Goal: Transaction & Acquisition: Purchase product/service

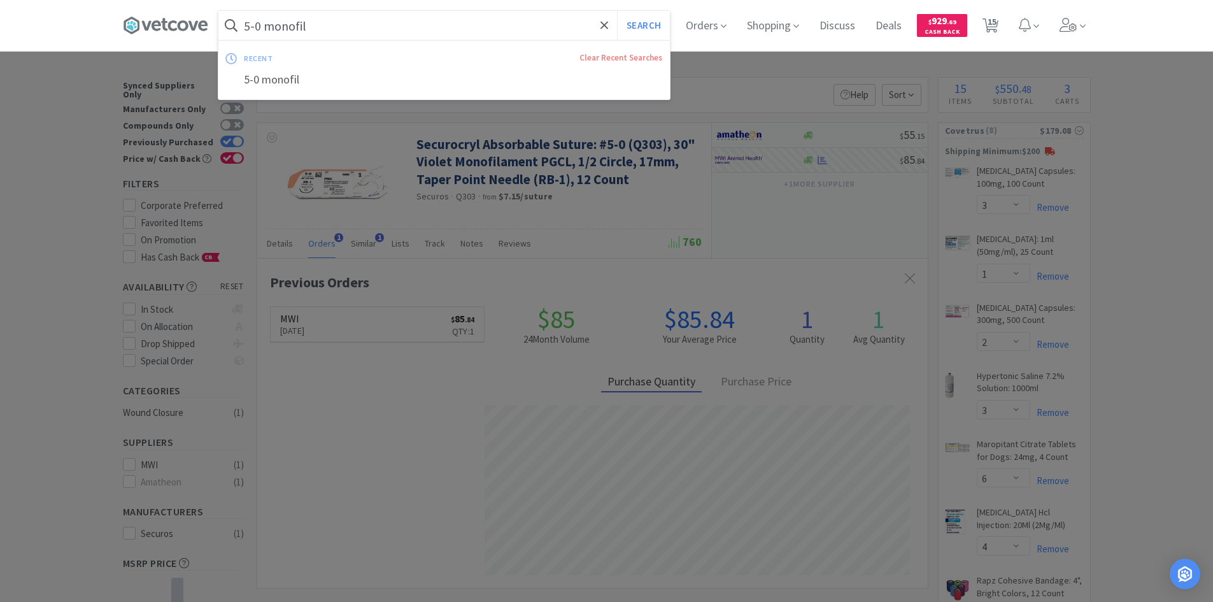
select select "3"
select select "1"
select select "2"
select select "3"
select select "6"
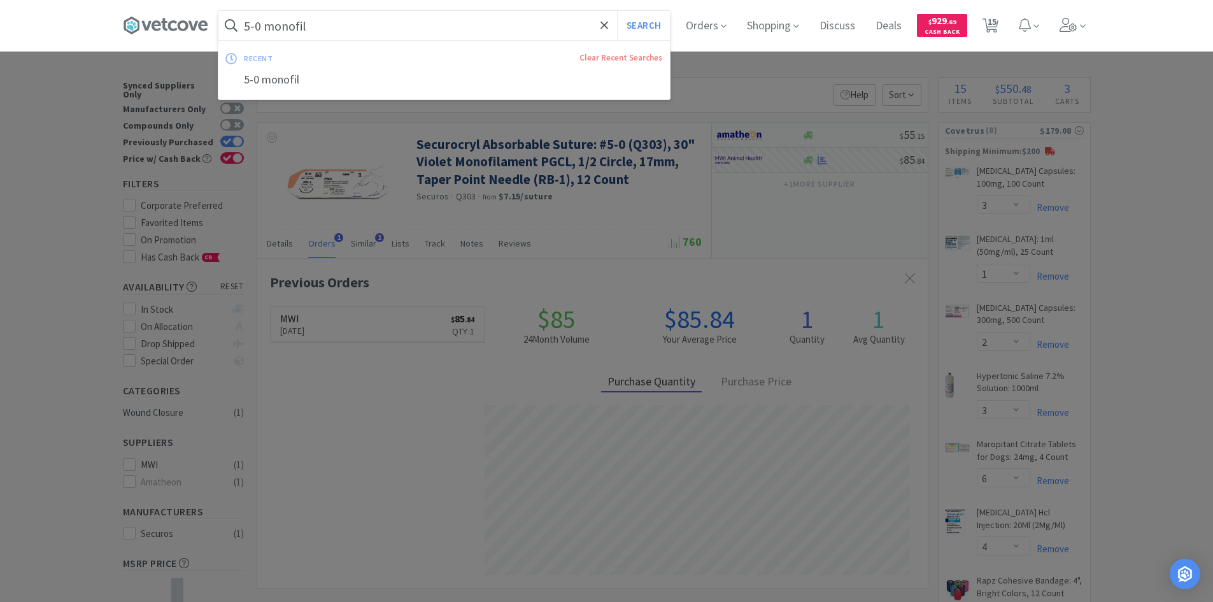
select select "4"
select select "2"
select select "1"
select select "2"
select select "1"
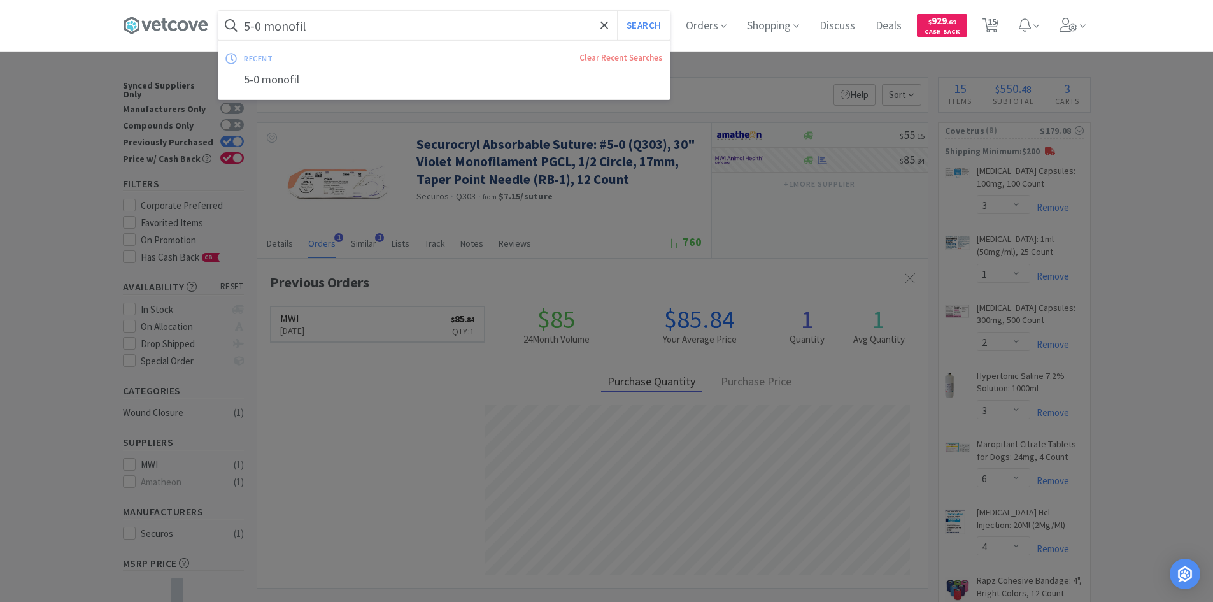
select select "2"
select select "10"
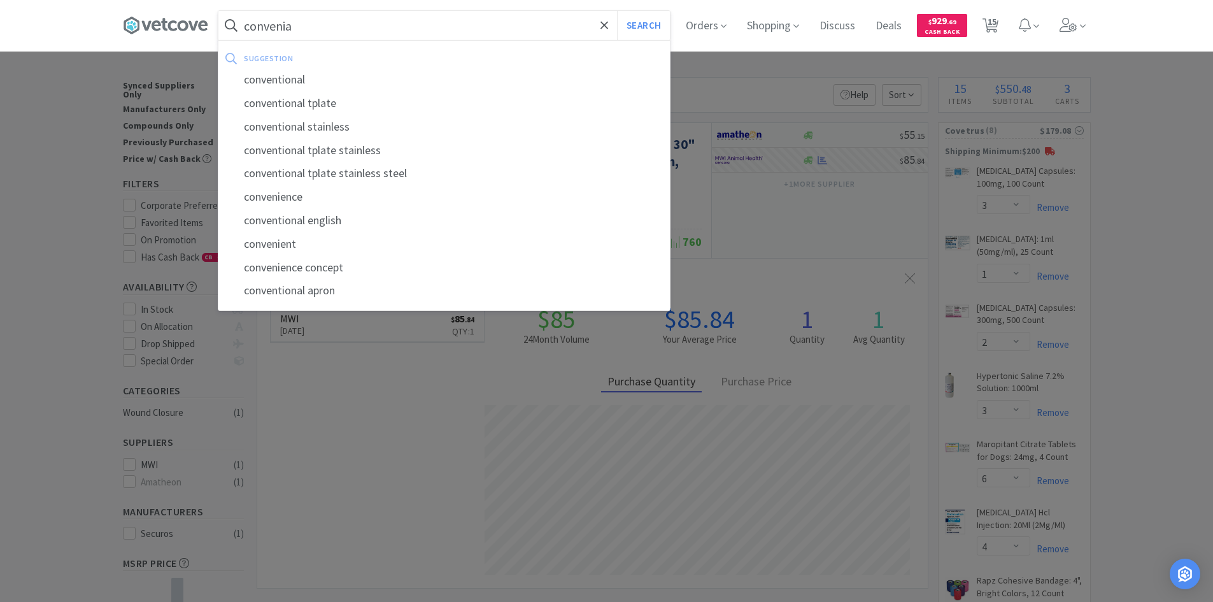
type input "convenia"
click at [617, 11] on button "Search" at bounding box center [643, 25] width 53 height 29
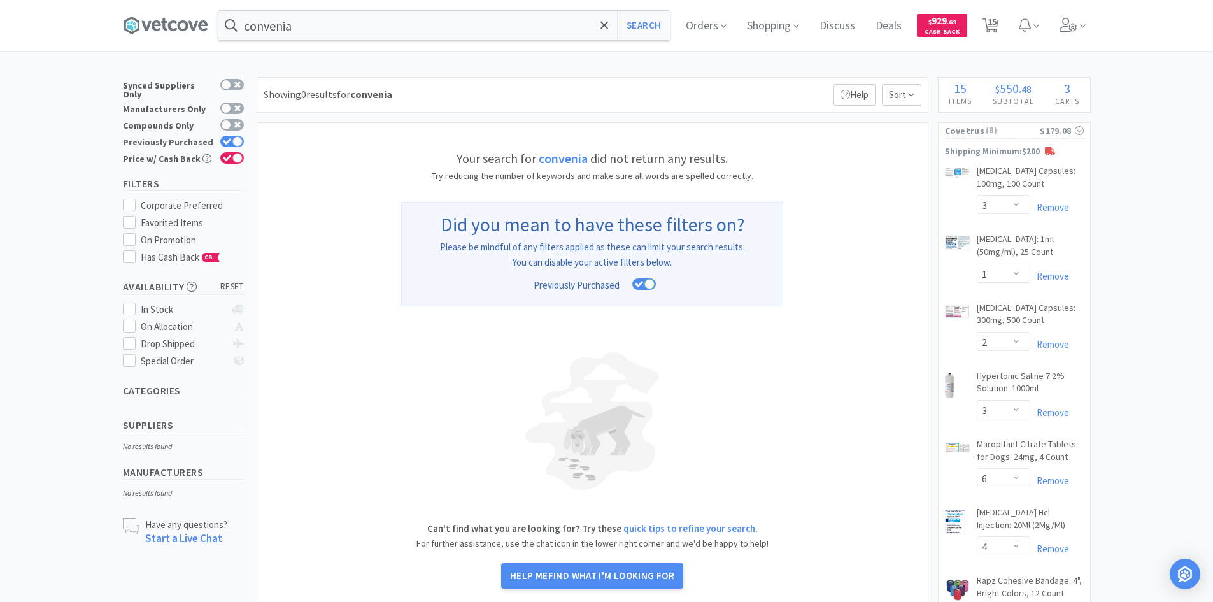
click at [224, 138] on icon at bounding box center [227, 141] width 8 height 6
checkbox input "false"
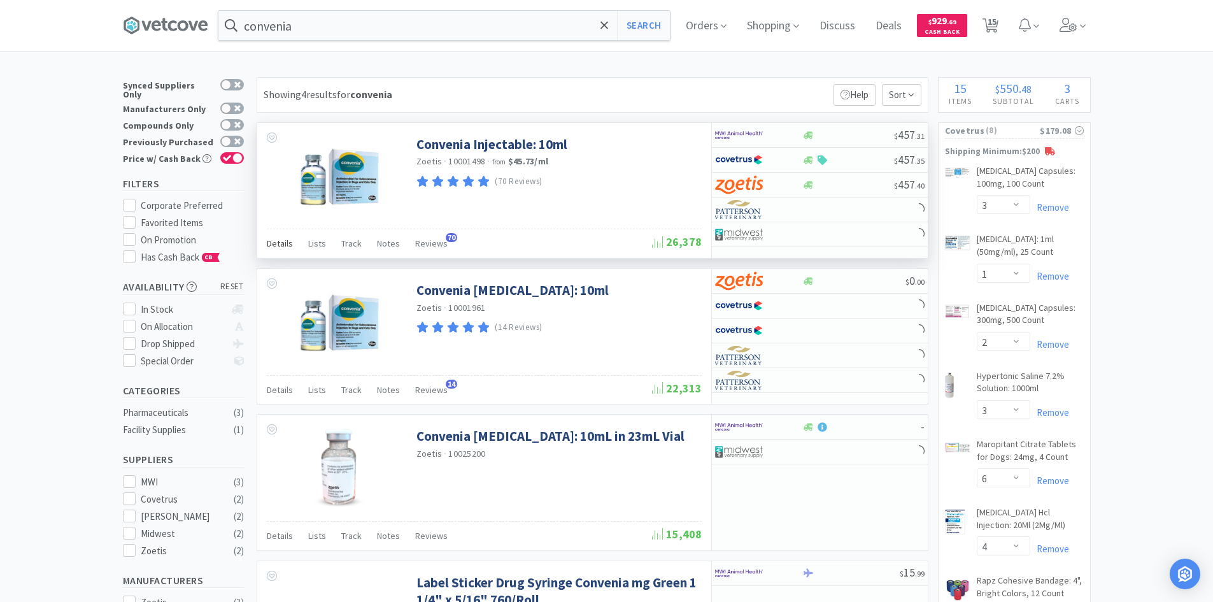
click at [284, 248] on span "Details" at bounding box center [280, 242] width 26 height 11
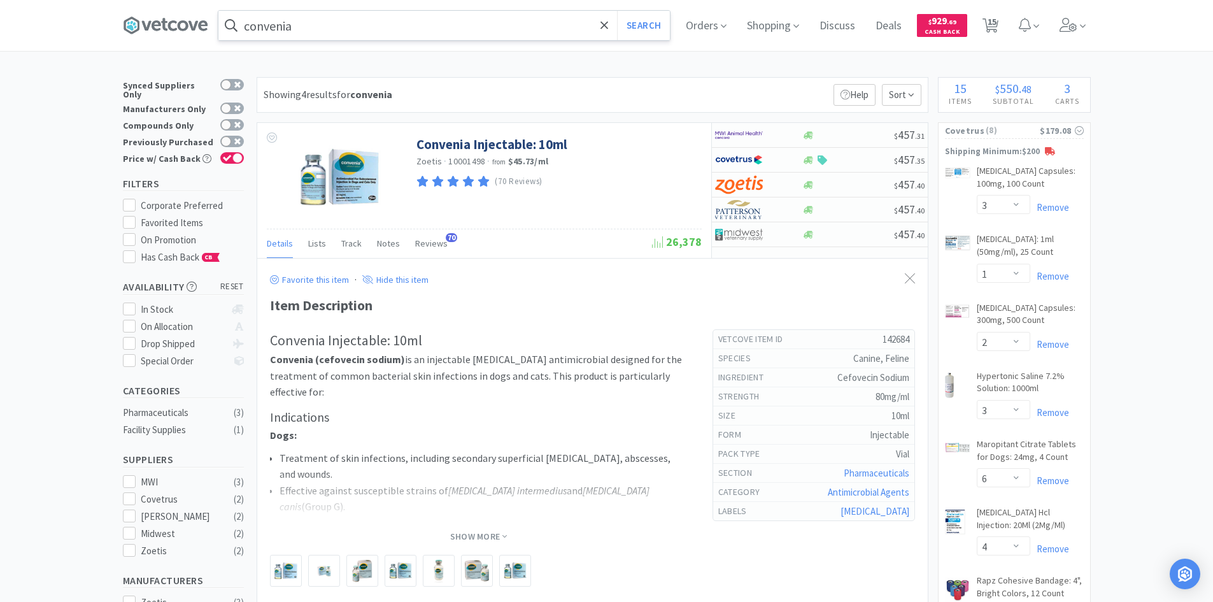
click at [271, 28] on input "convenia" at bounding box center [443, 25] width 451 height 29
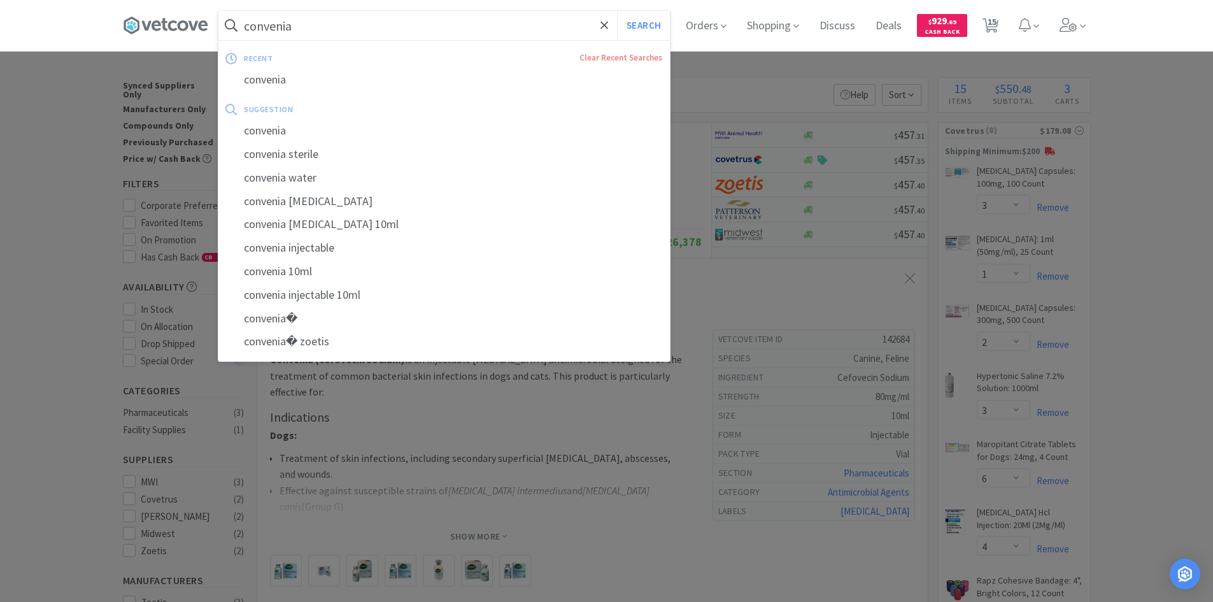
click at [271, 28] on input "convenia" at bounding box center [443, 25] width 451 height 29
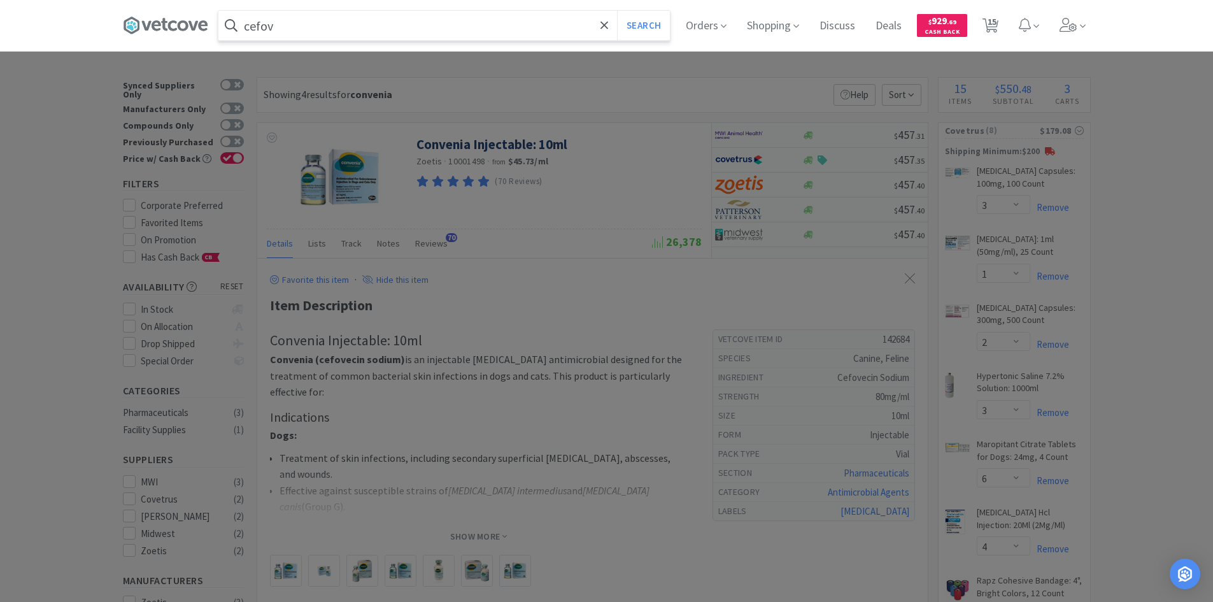
type input "cefov"
click at [617, 11] on button "Search" at bounding box center [643, 25] width 53 height 29
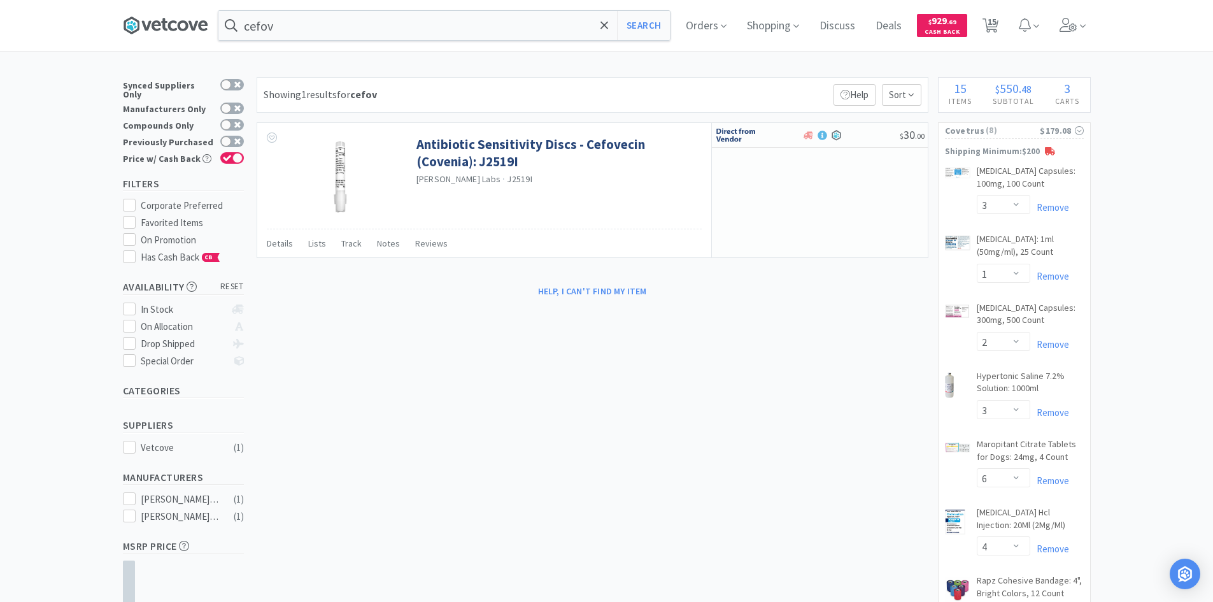
click at [188, 17] on icon at bounding box center [165, 25] width 85 height 19
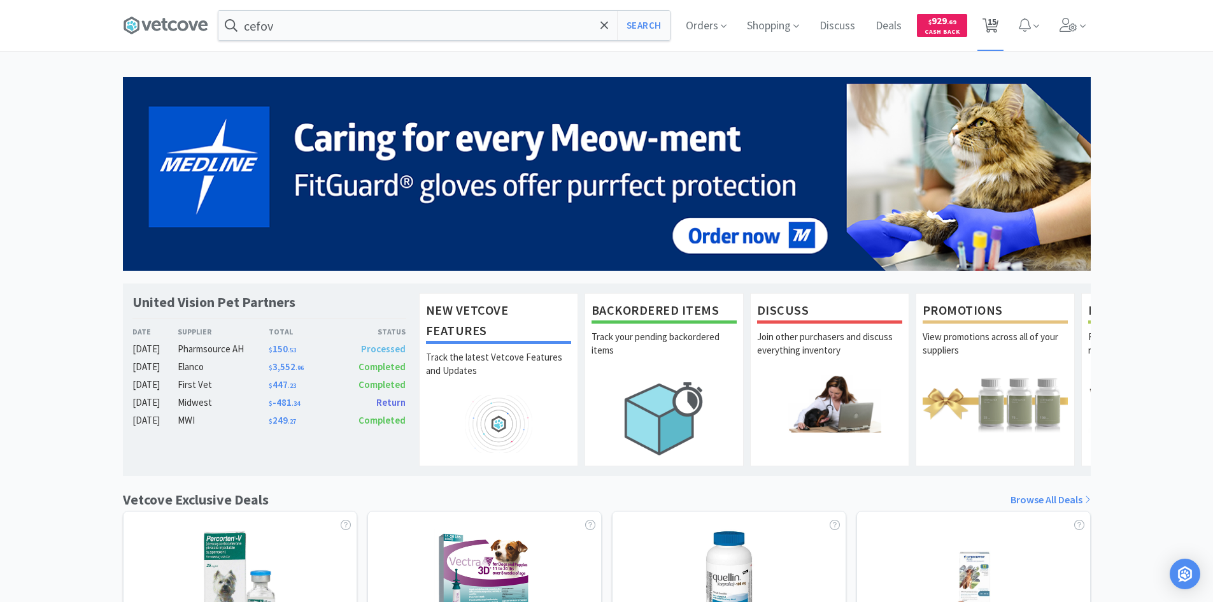
click at [989, 21] on span "15" at bounding box center [991, 21] width 9 height 51
select select "3"
select select "1"
select select "2"
select select "3"
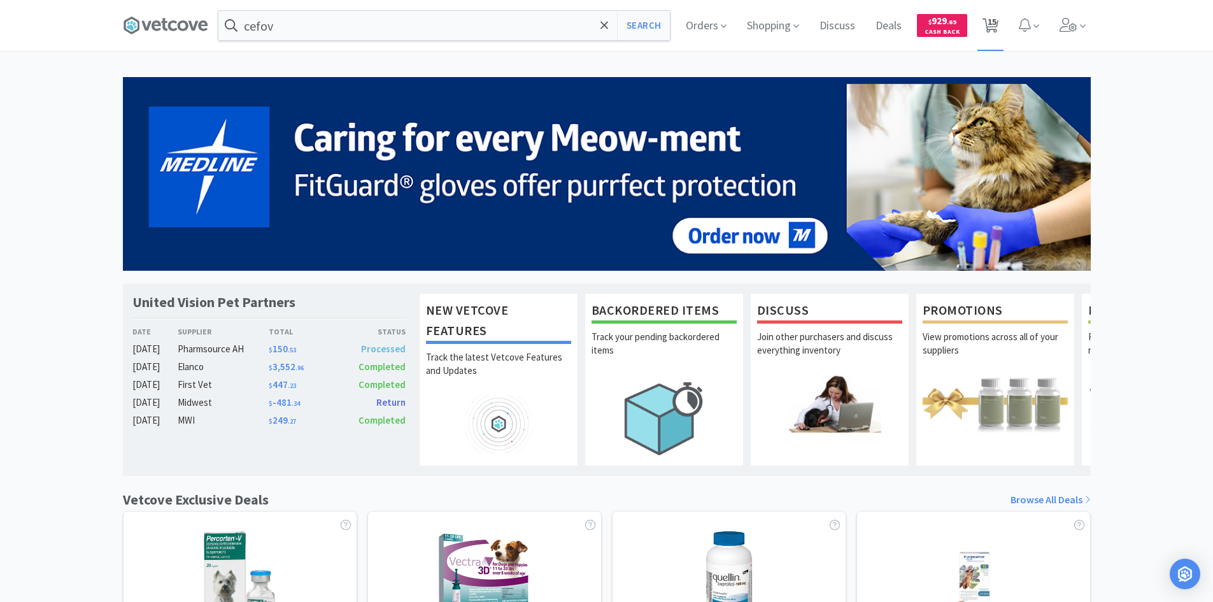
select select "6"
select select "4"
select select "2"
select select "1"
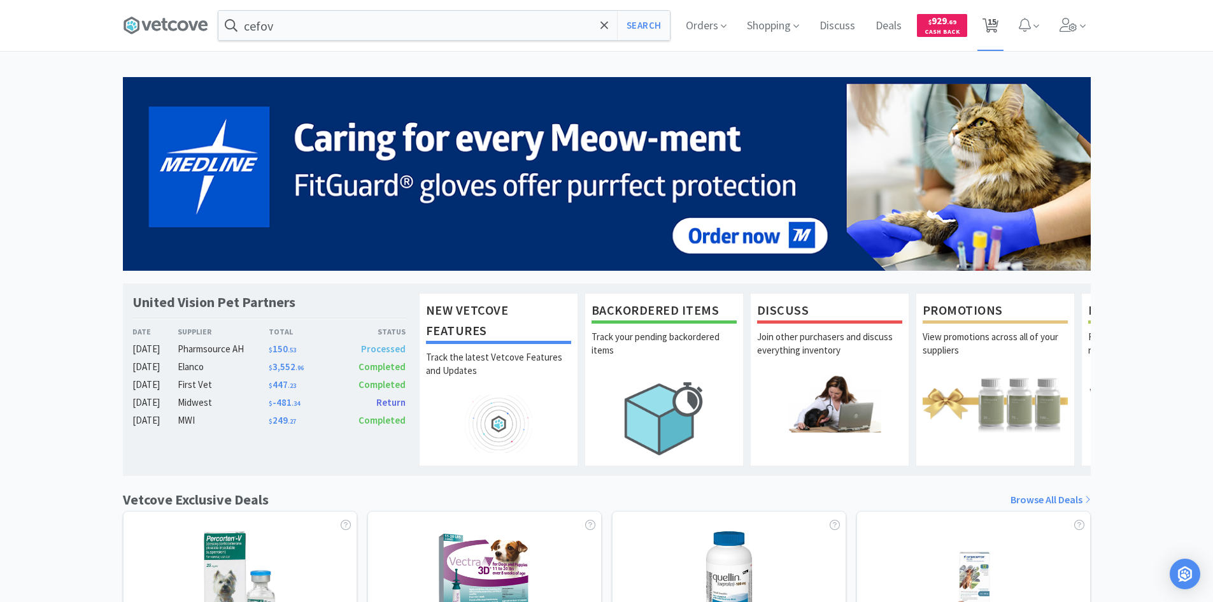
select select "2"
select select "1"
select select "2"
select select "10"
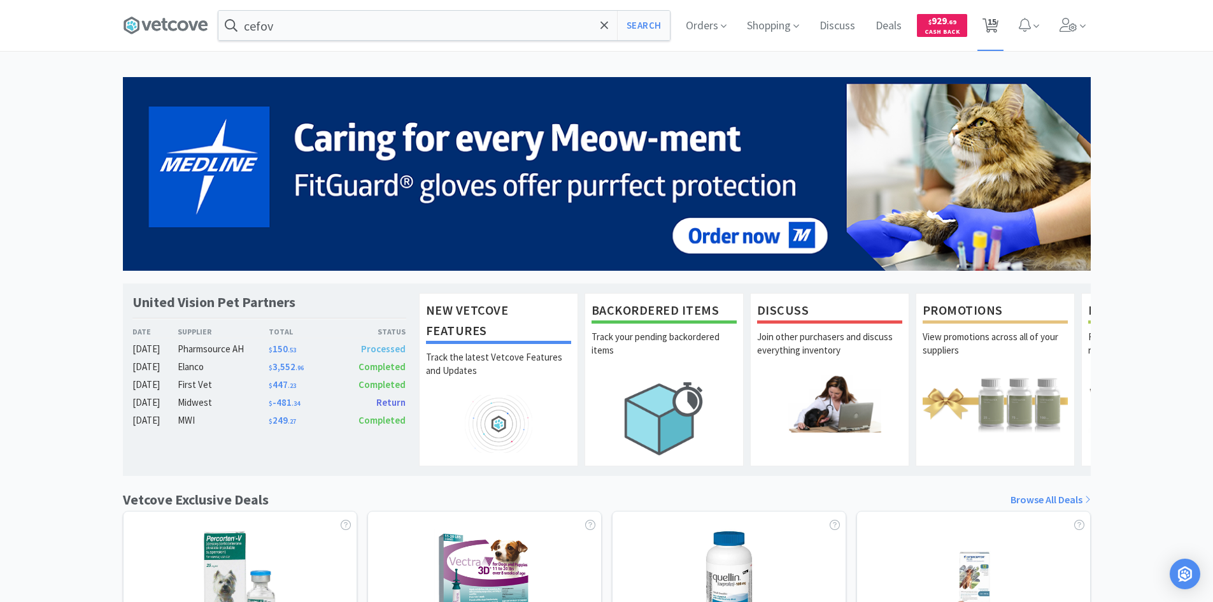
select select "10"
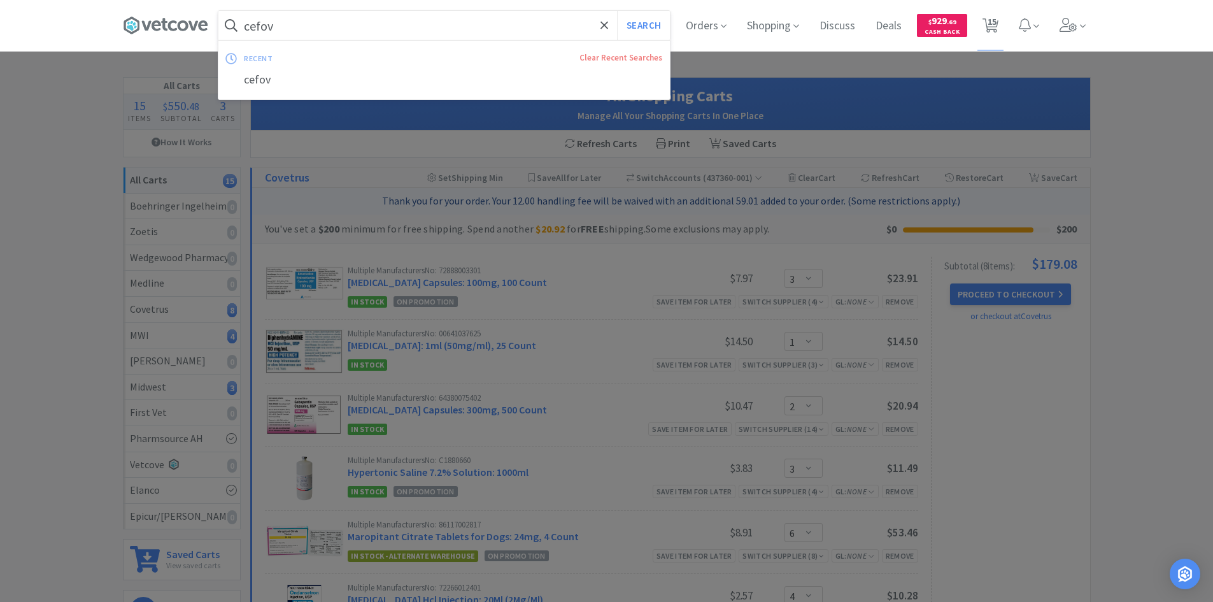
click at [302, 26] on input "cefov" at bounding box center [443, 25] width 451 height 29
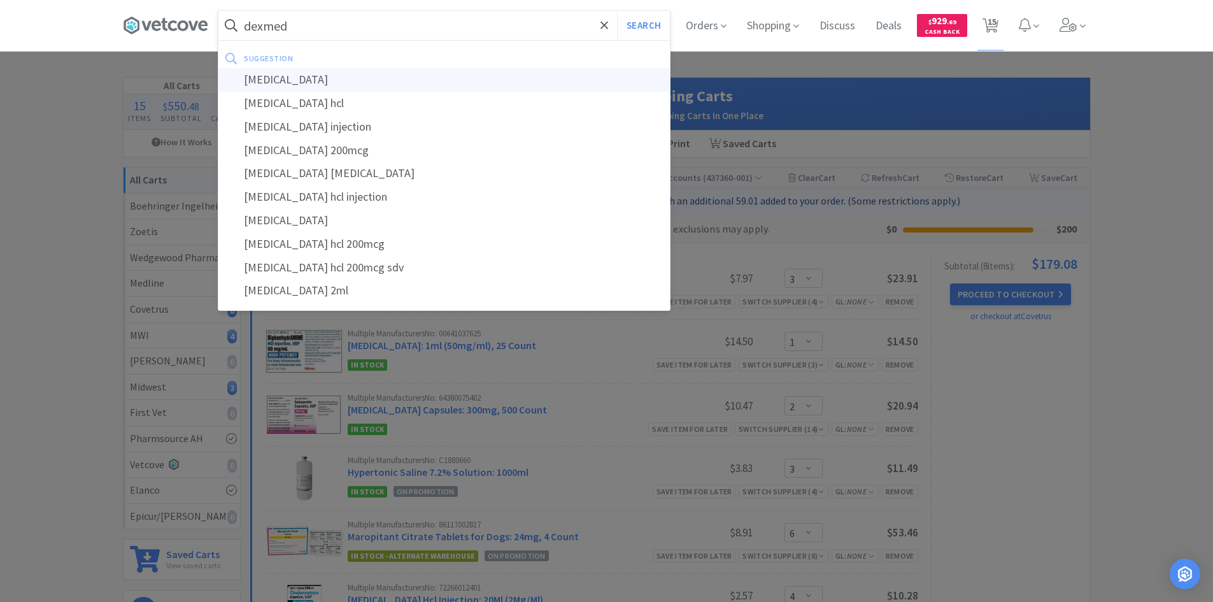
type input "[MEDICAL_DATA]"
select select "3"
select select "1"
select select "2"
select select "3"
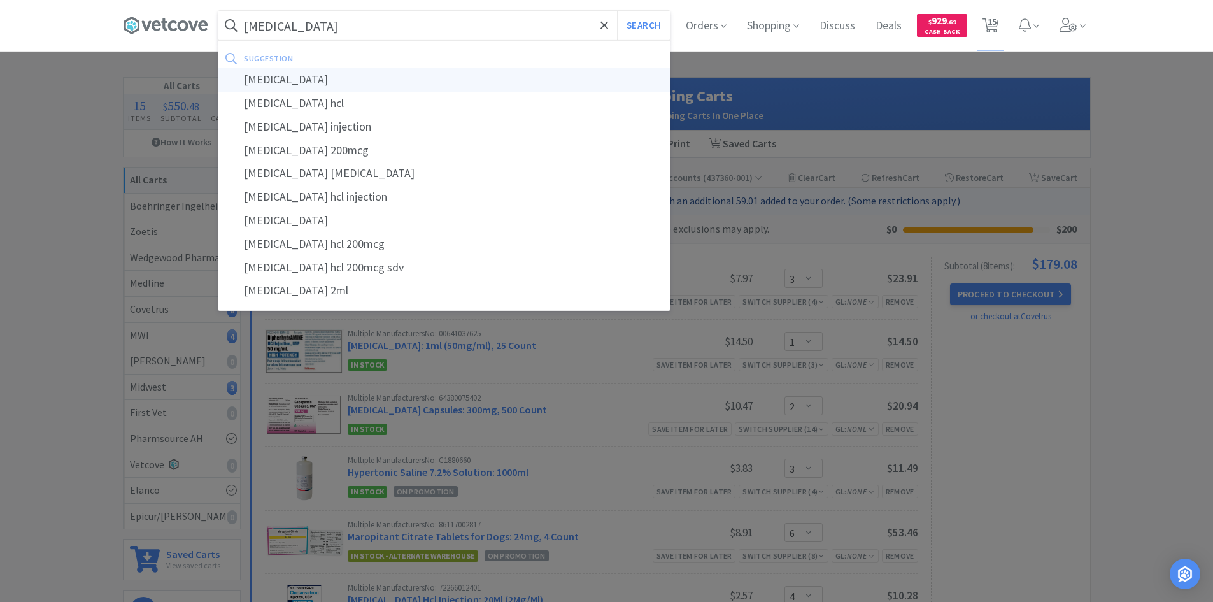
select select "6"
select select "4"
select select "2"
select select "1"
select select "2"
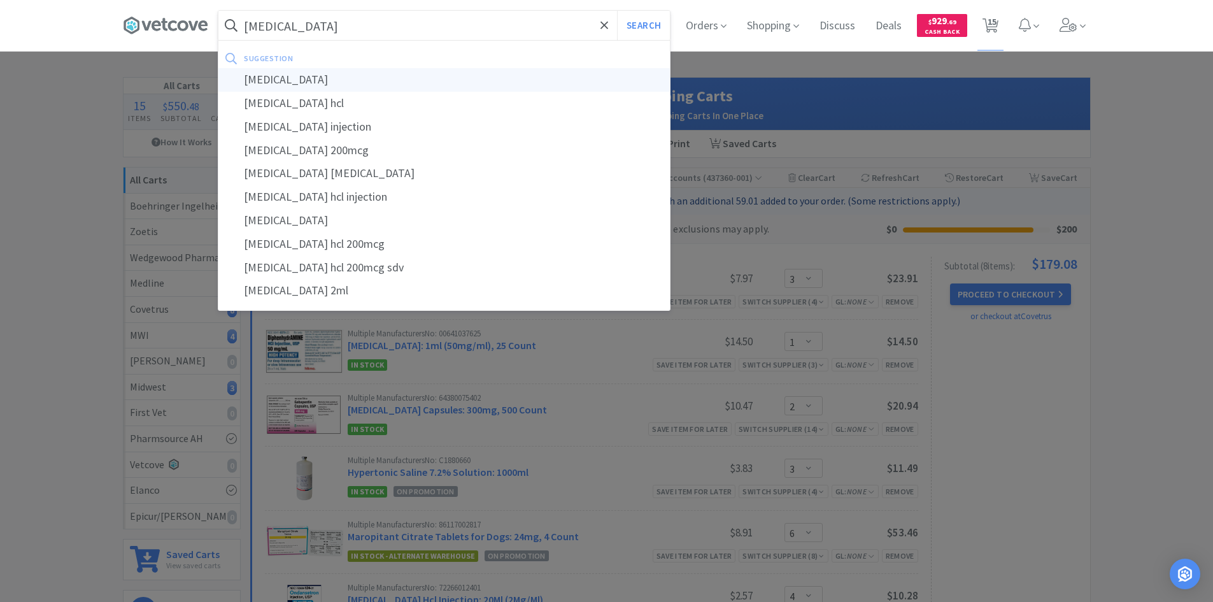
select select "1"
select select "2"
select select "10"
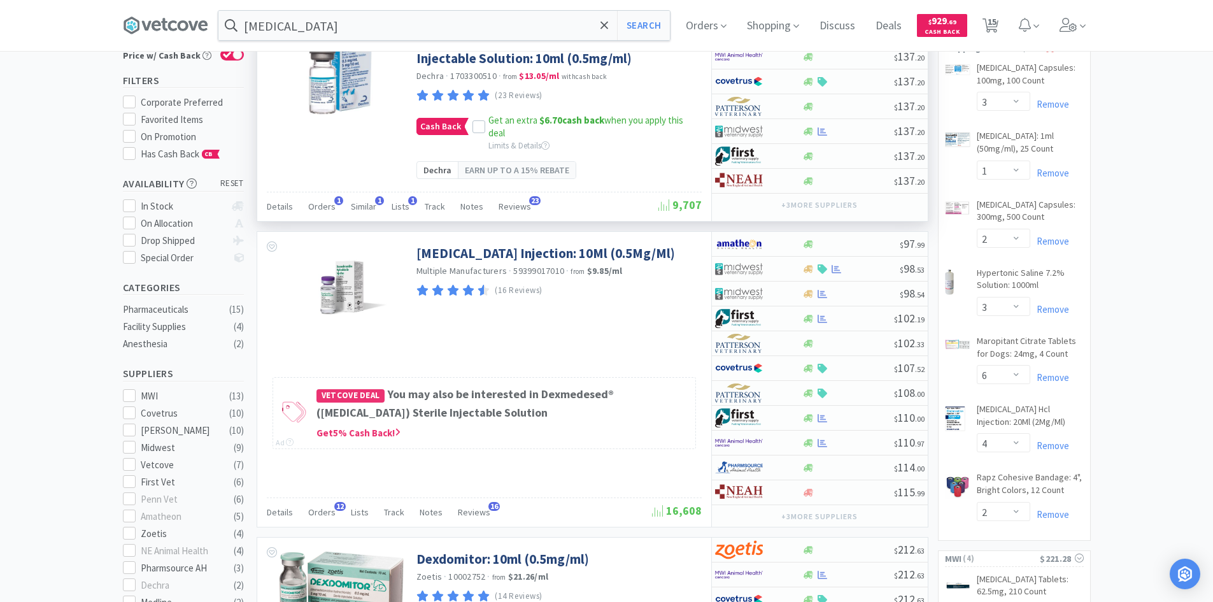
scroll to position [255, 0]
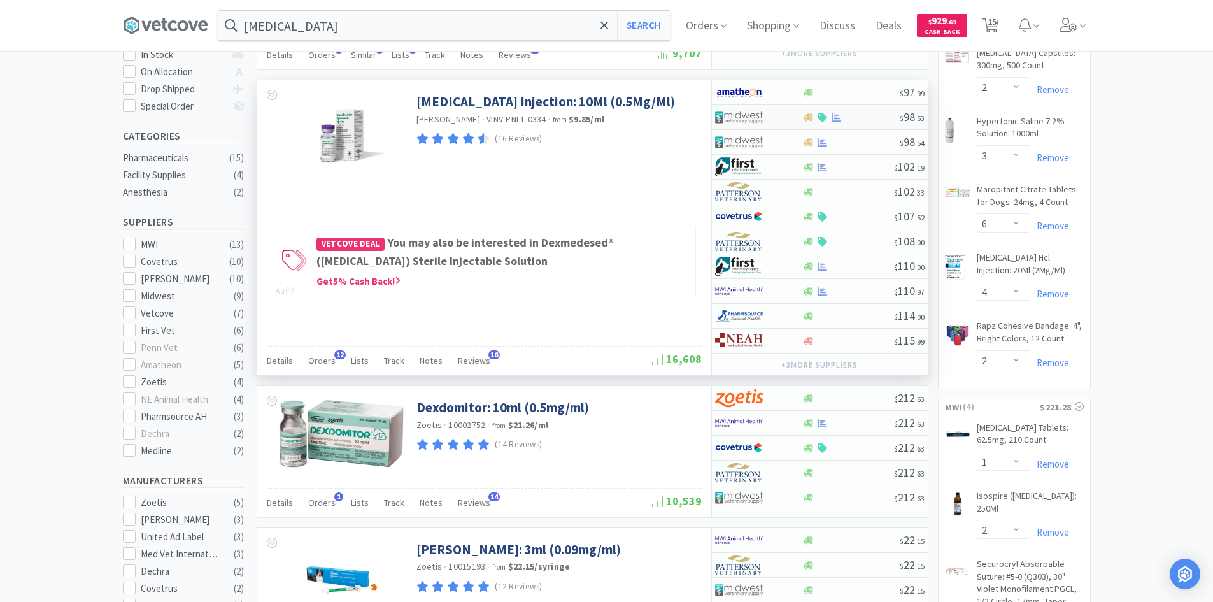
click at [782, 128] on div at bounding box center [750, 117] width 70 height 22
select select "1"
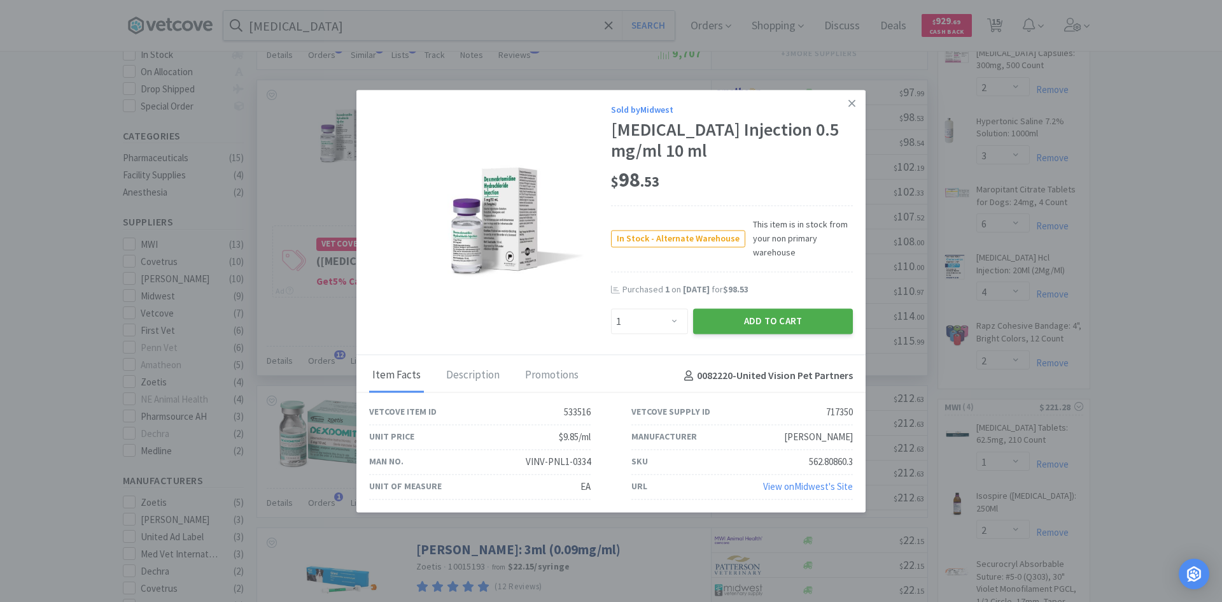
click at [724, 321] on button "Add to Cart" at bounding box center [773, 321] width 160 height 25
select select "1"
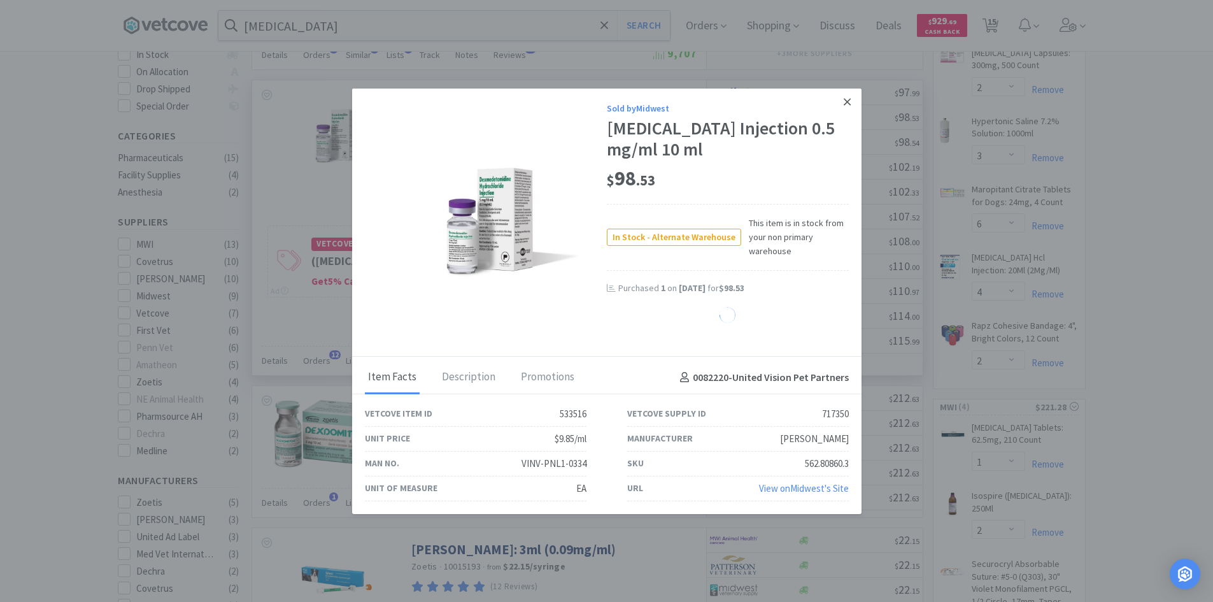
select select "10"
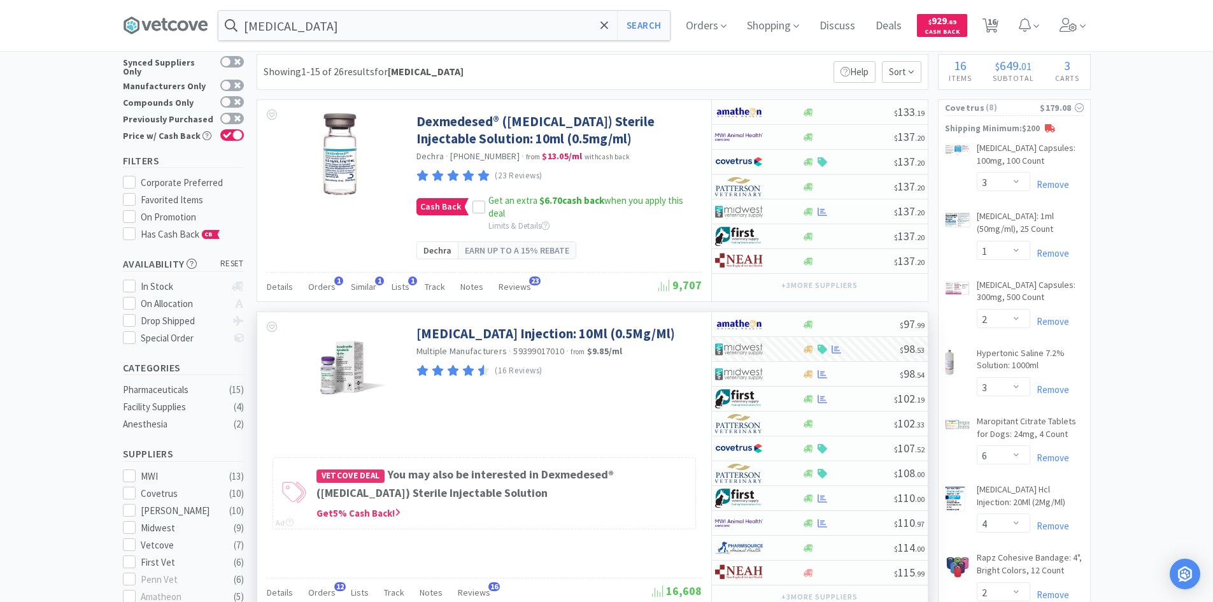
scroll to position [0, 0]
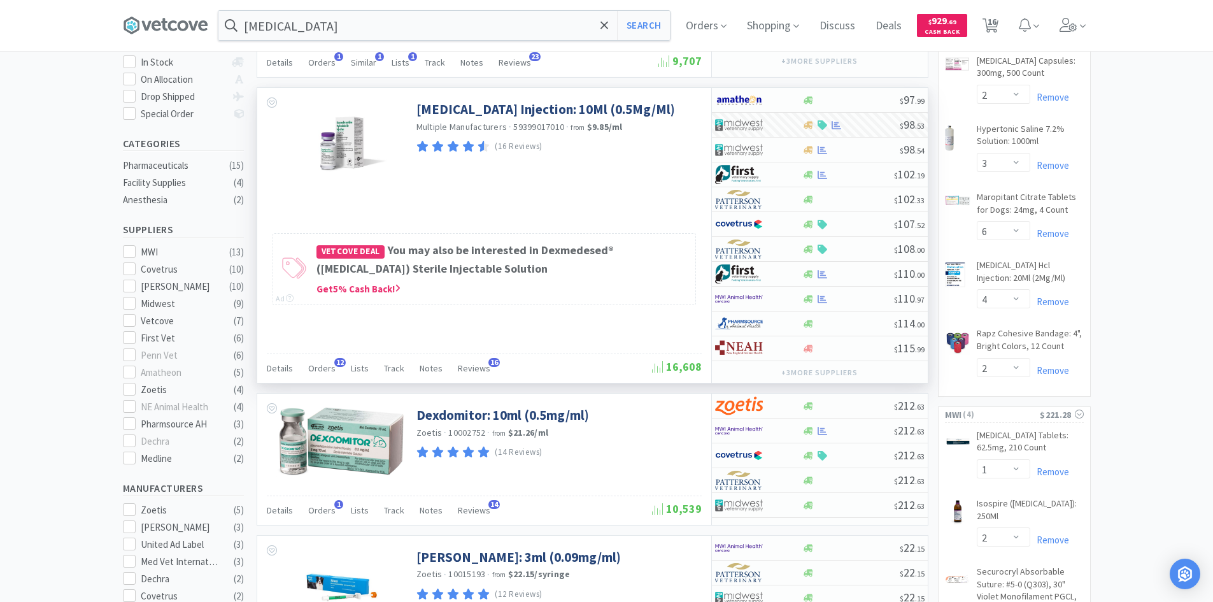
scroll to position [255, 0]
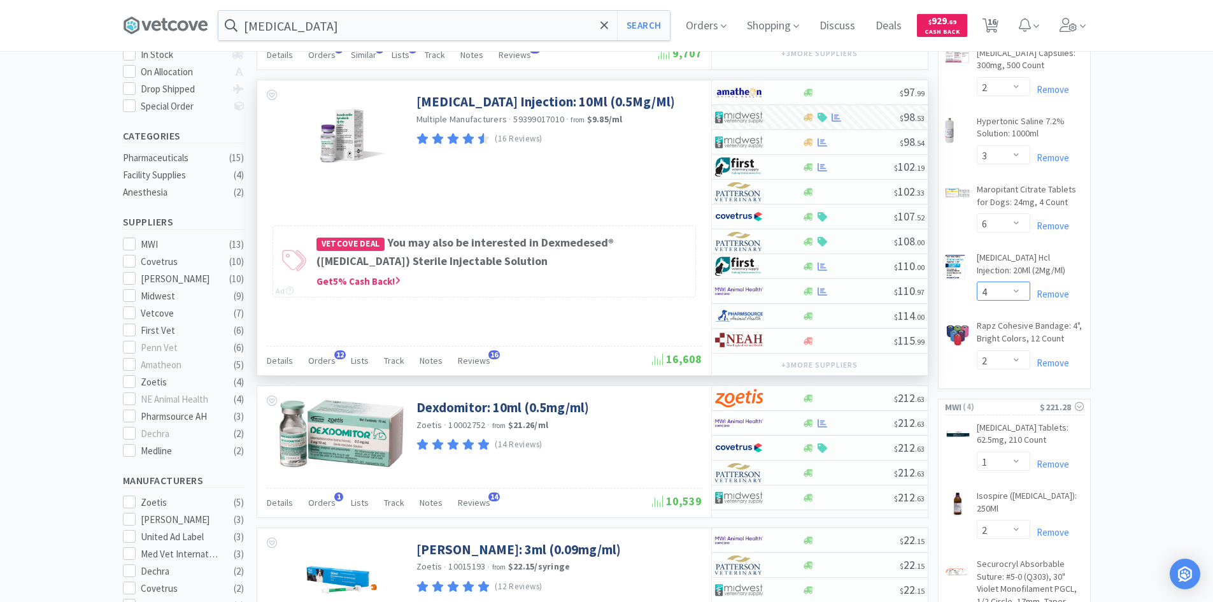
click at [1018, 293] on select "Enter Quantity 1 2 3 4 5 6 7 8 9 10 11 12 13 14 15 16 17 18 19 20 Enter Quantity" at bounding box center [1002, 290] width 53 height 19
click at [976, 281] on select "Enter Quantity 1 2 3 4 5 6 7 8 9 10 11 12 13 14 15 16 17 18 19 20 Enter Quantity" at bounding box center [1002, 290] width 53 height 19
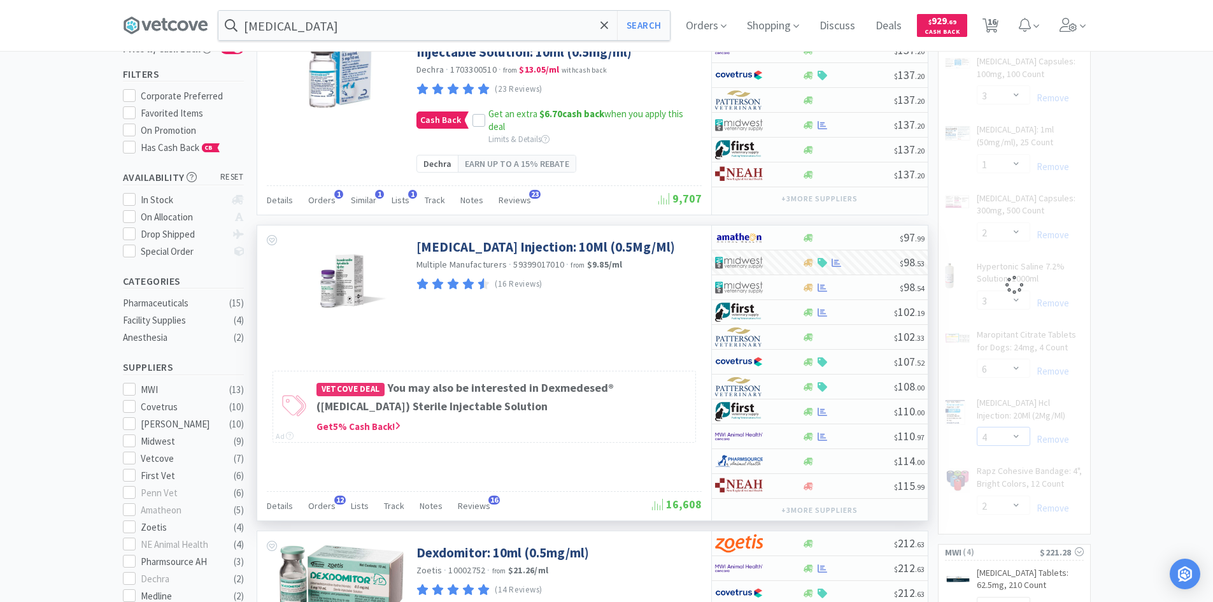
scroll to position [0, 0]
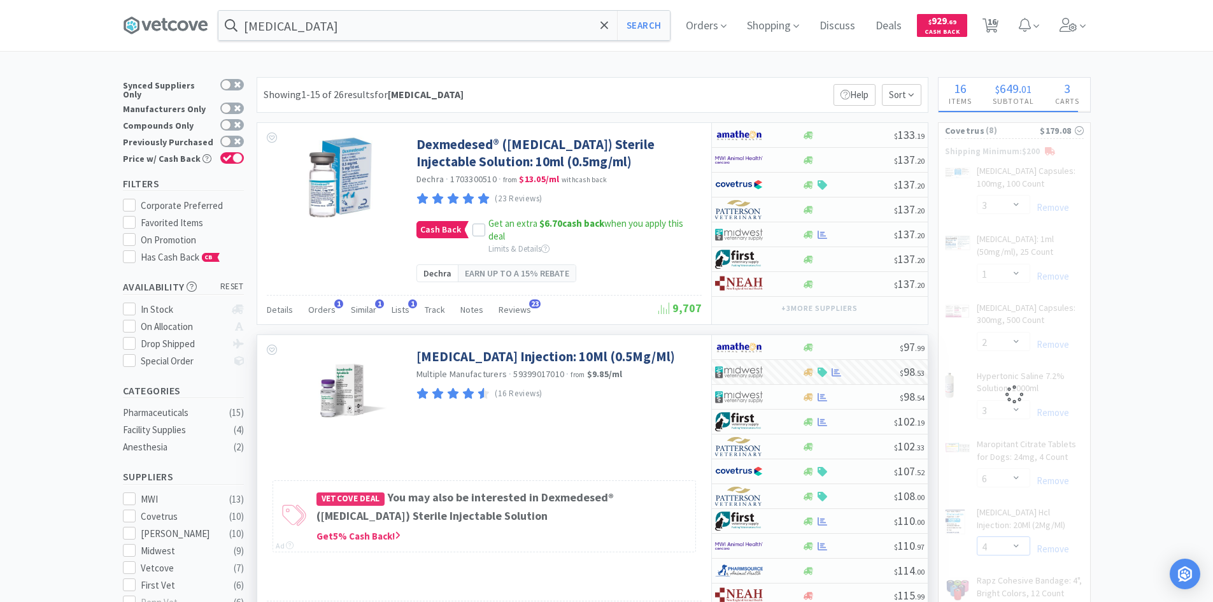
select select "5"
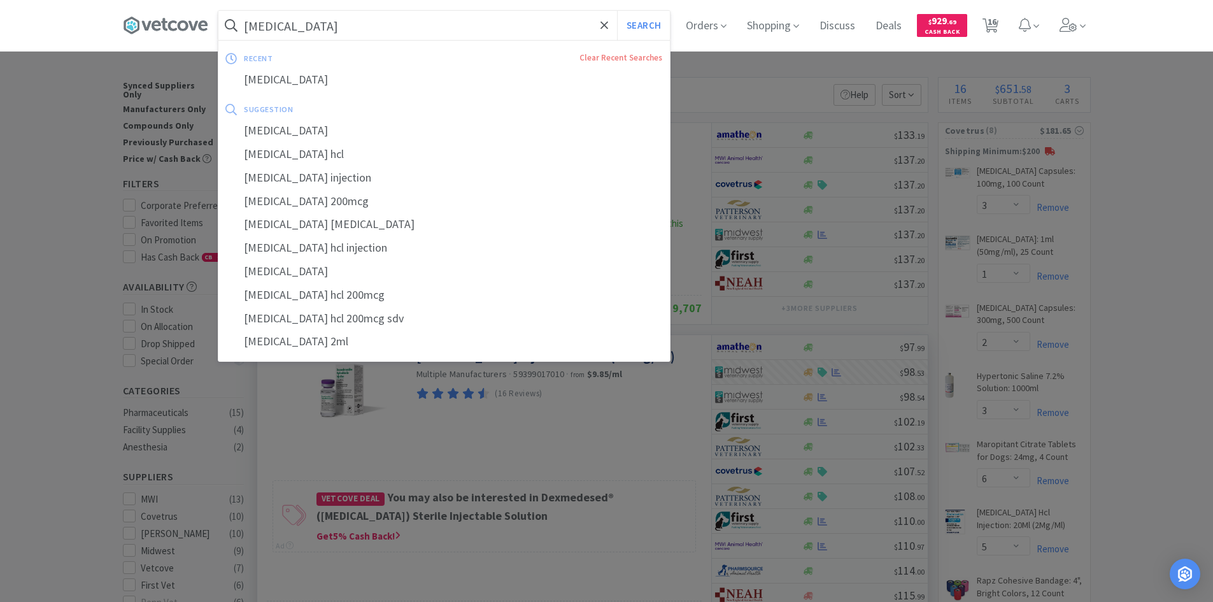
click at [465, 39] on input "[MEDICAL_DATA]" at bounding box center [443, 25] width 451 height 29
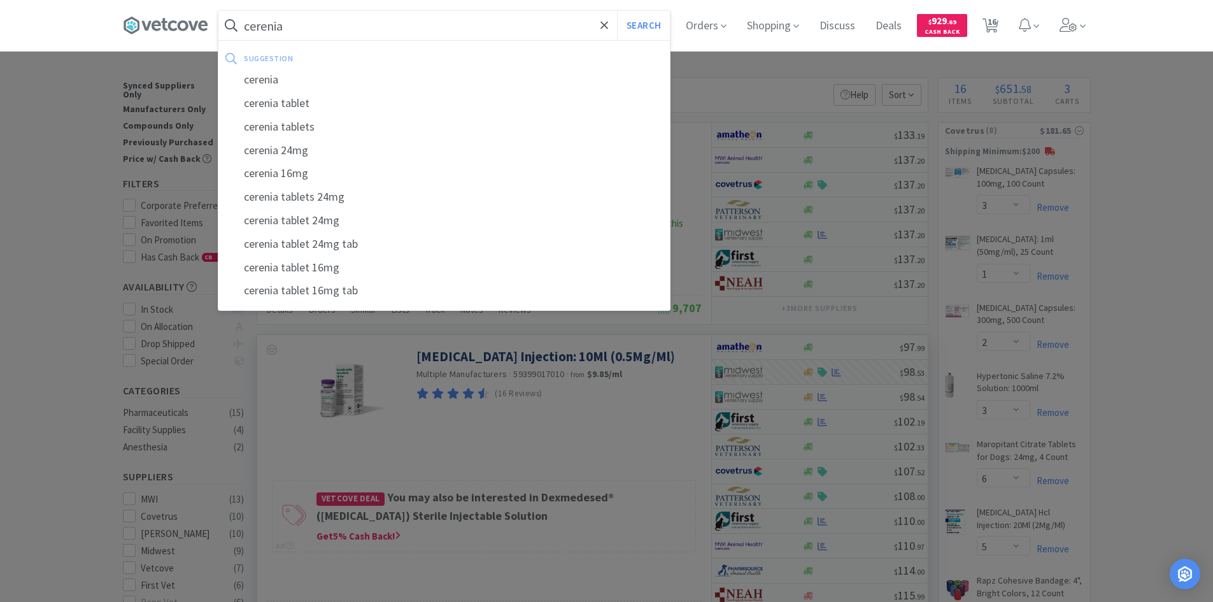
type input "cerenia"
click at [617, 11] on button "Search" at bounding box center [643, 25] width 53 height 29
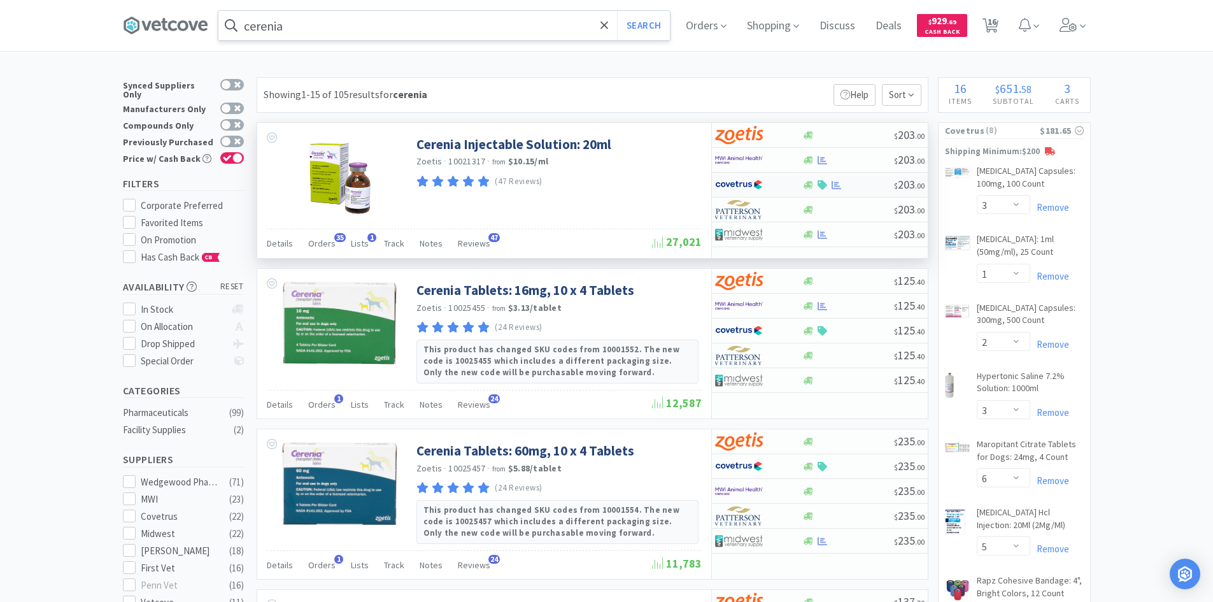
click at [782, 185] on div at bounding box center [750, 185] width 70 height 22
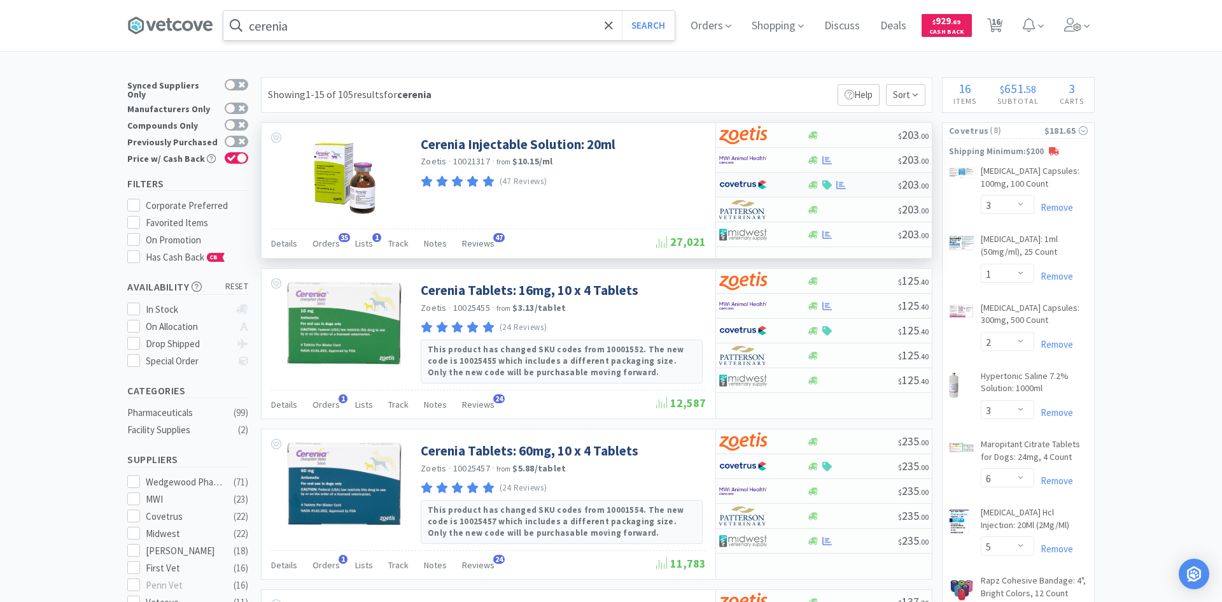
select select "1"
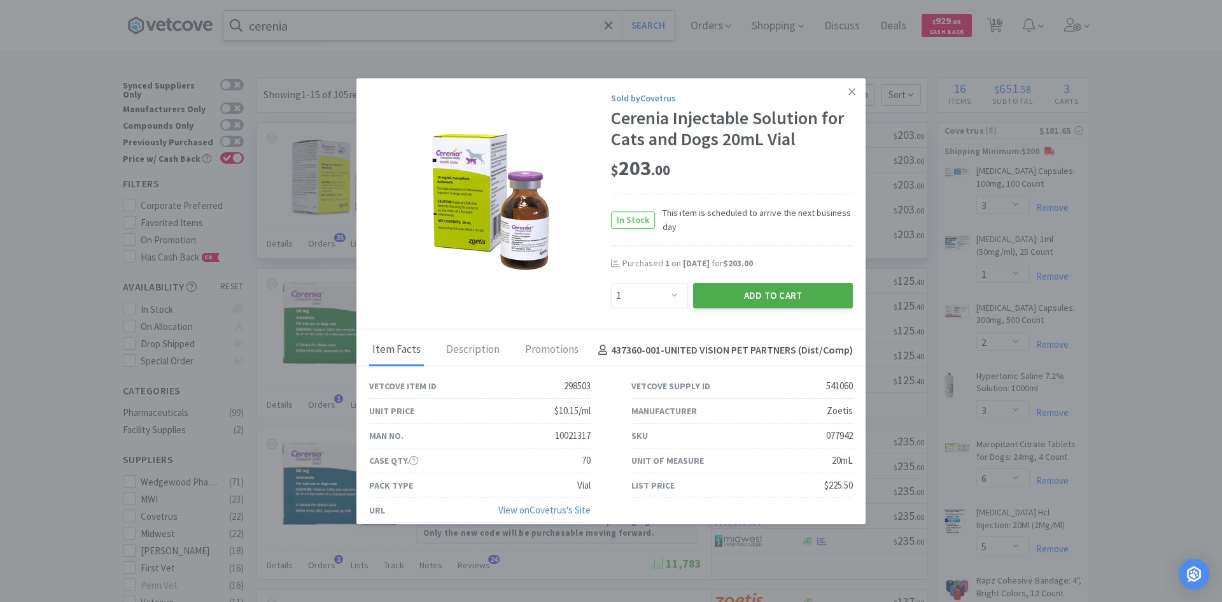
click at [743, 292] on button "Add to Cart" at bounding box center [773, 295] width 160 height 25
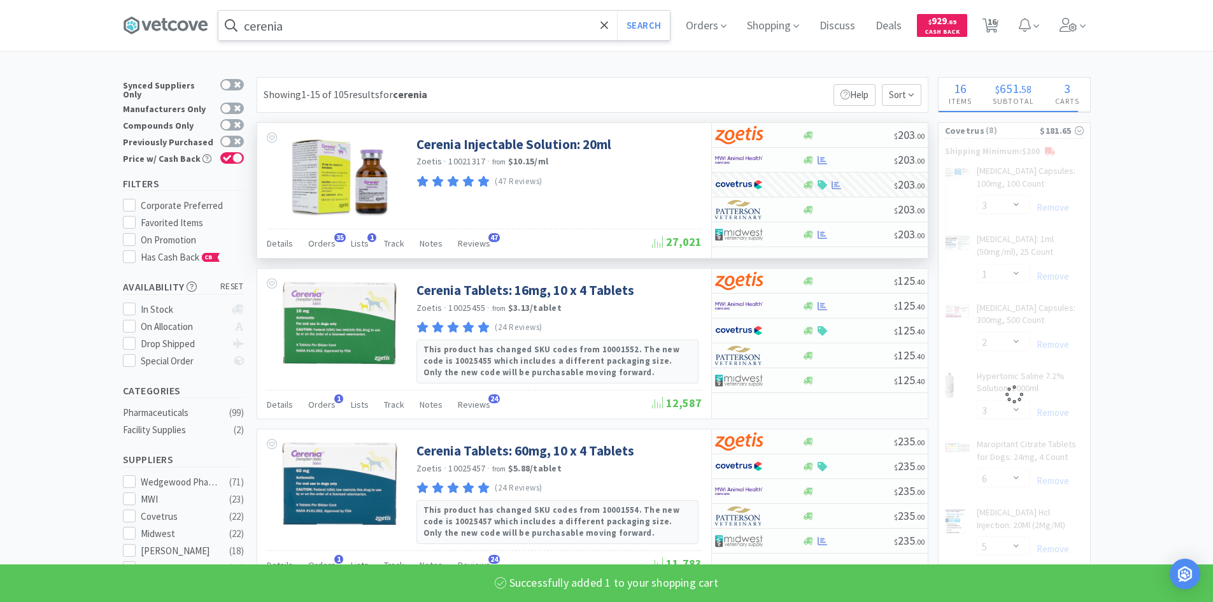
select select "1"
select select "2"
select select "3"
select select "6"
select select "5"
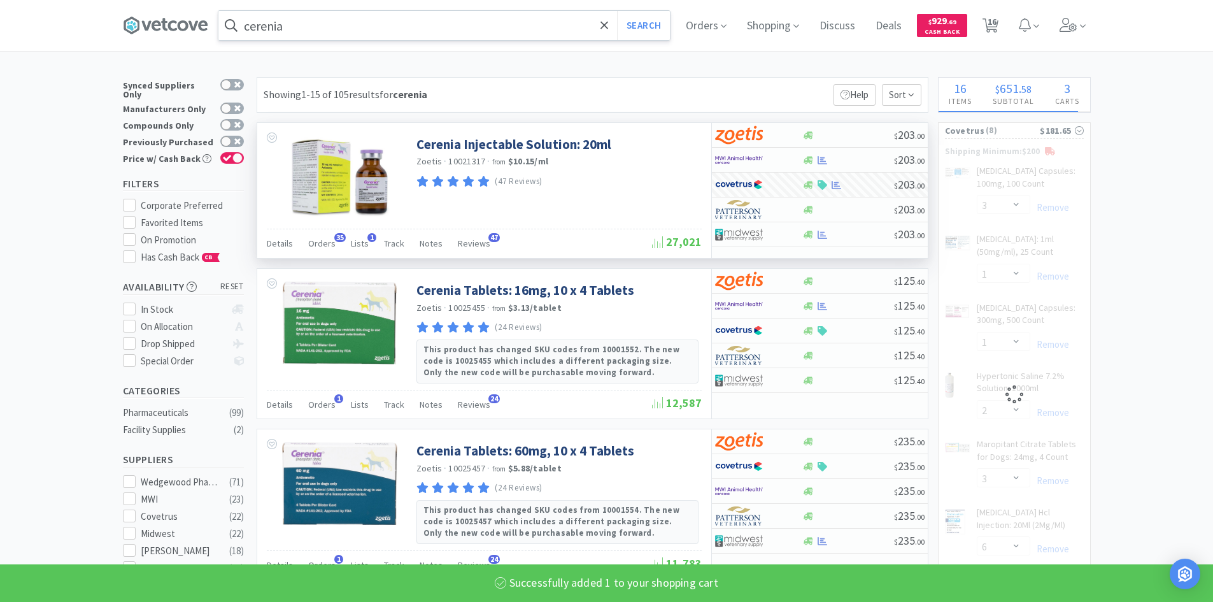
select select "2"
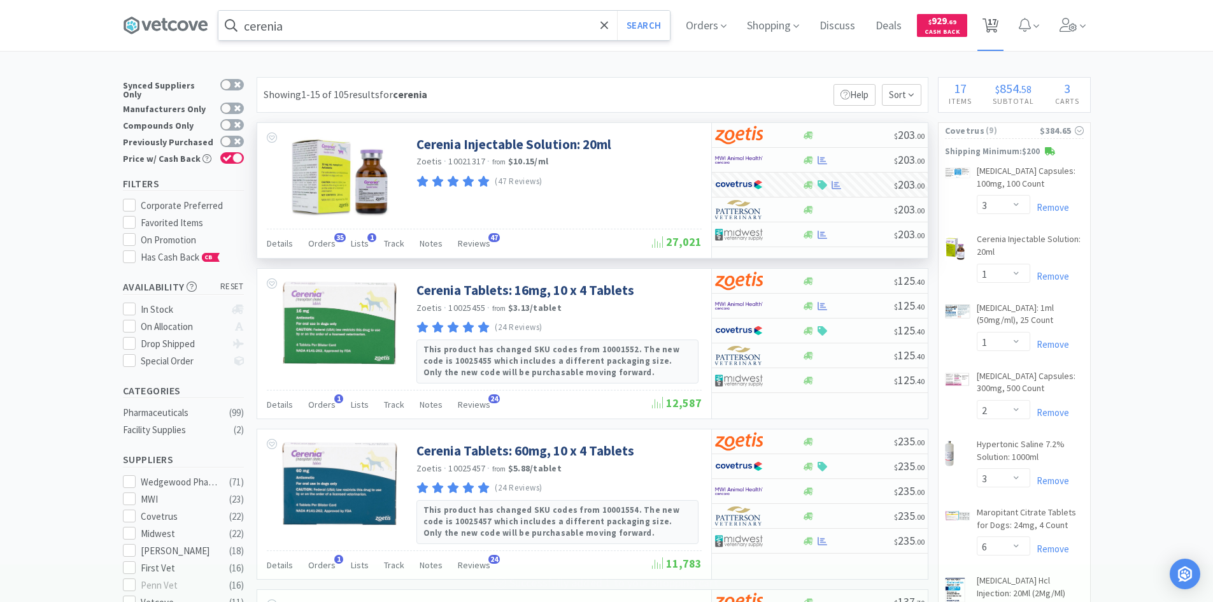
click at [996, 22] on span "17" at bounding box center [991, 21] width 9 height 51
select select "3"
select select "1"
select select "2"
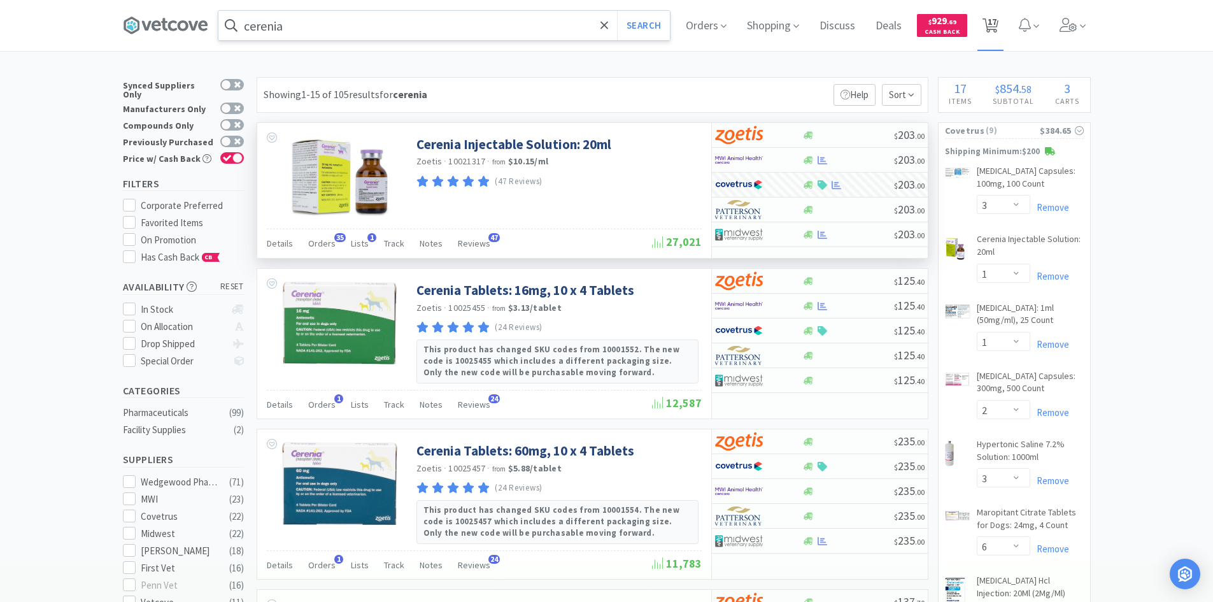
select select "3"
select select "6"
select select "5"
select select "2"
select select "1"
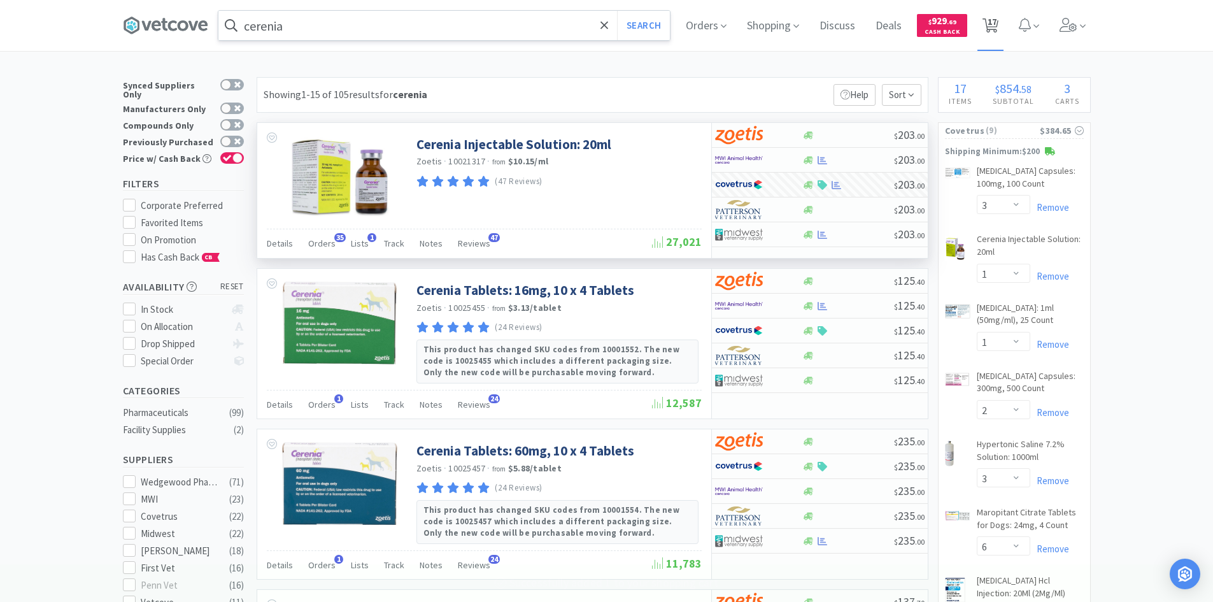
select select "1"
select select "2"
select select "1"
select select "2"
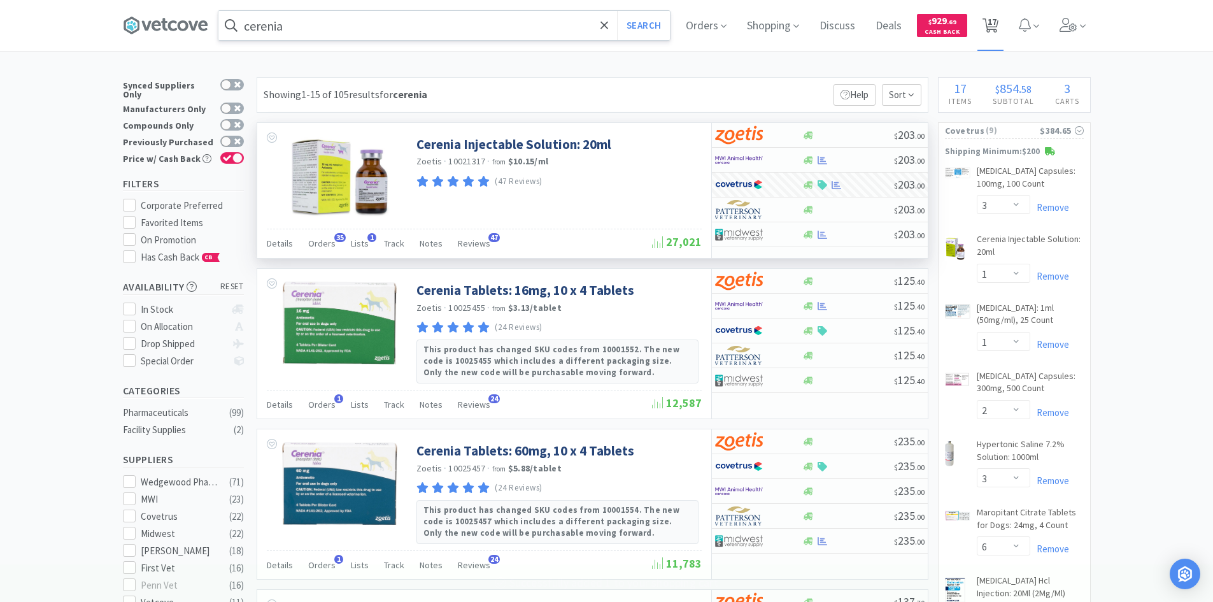
select select "1"
select select "10"
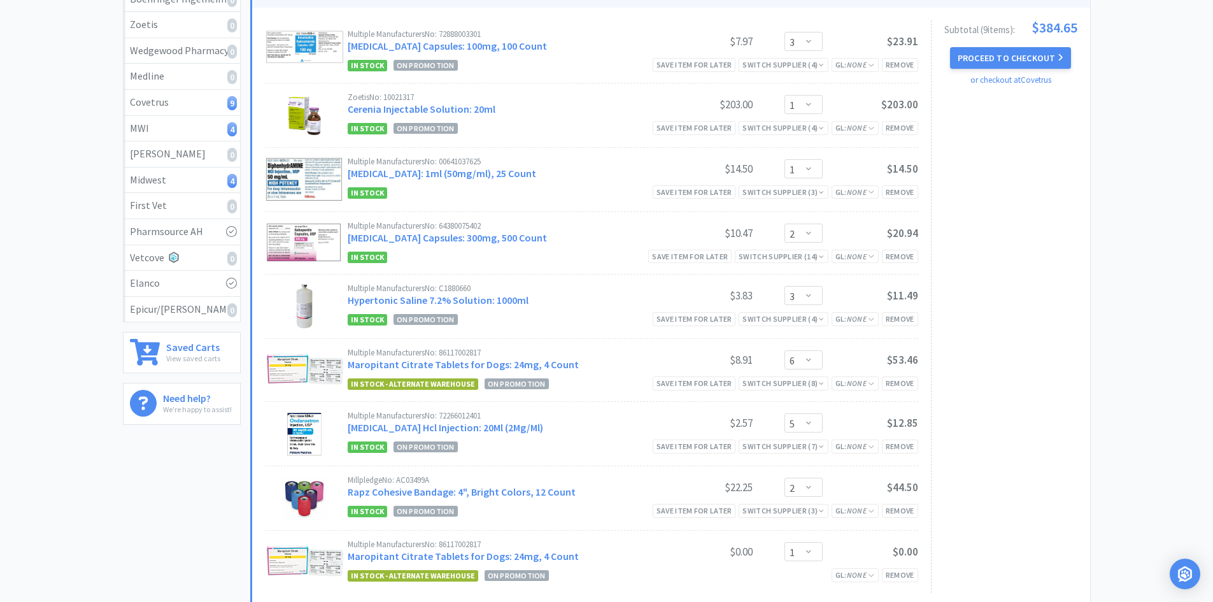
scroll to position [64, 0]
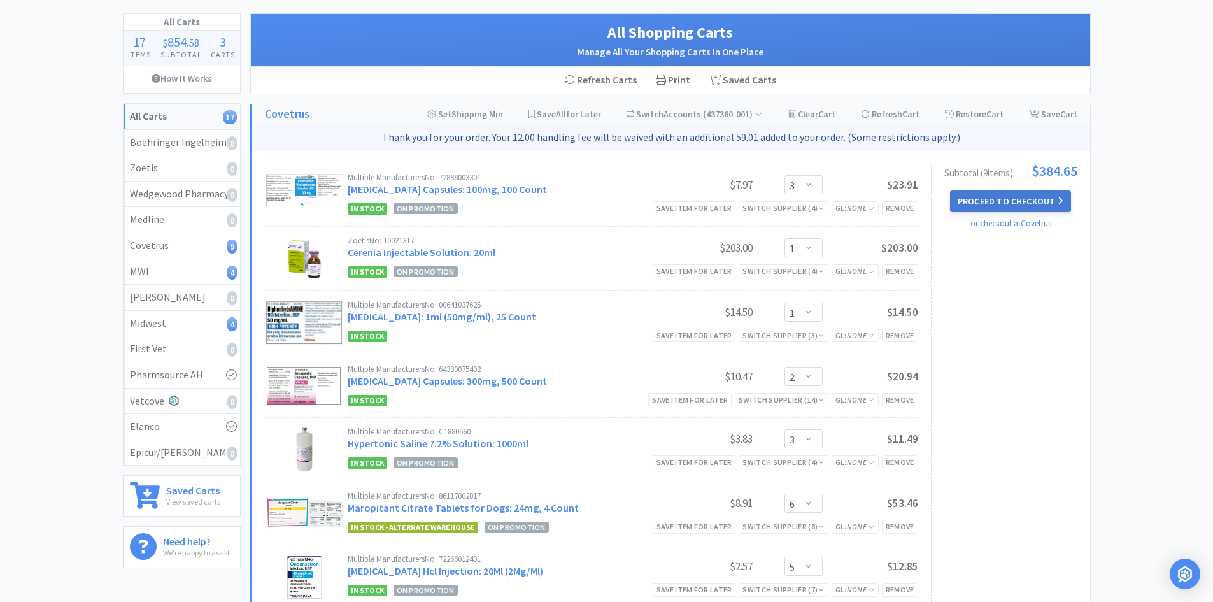
click at [991, 195] on button "Proceed to Checkout" at bounding box center [1010, 201] width 121 height 22
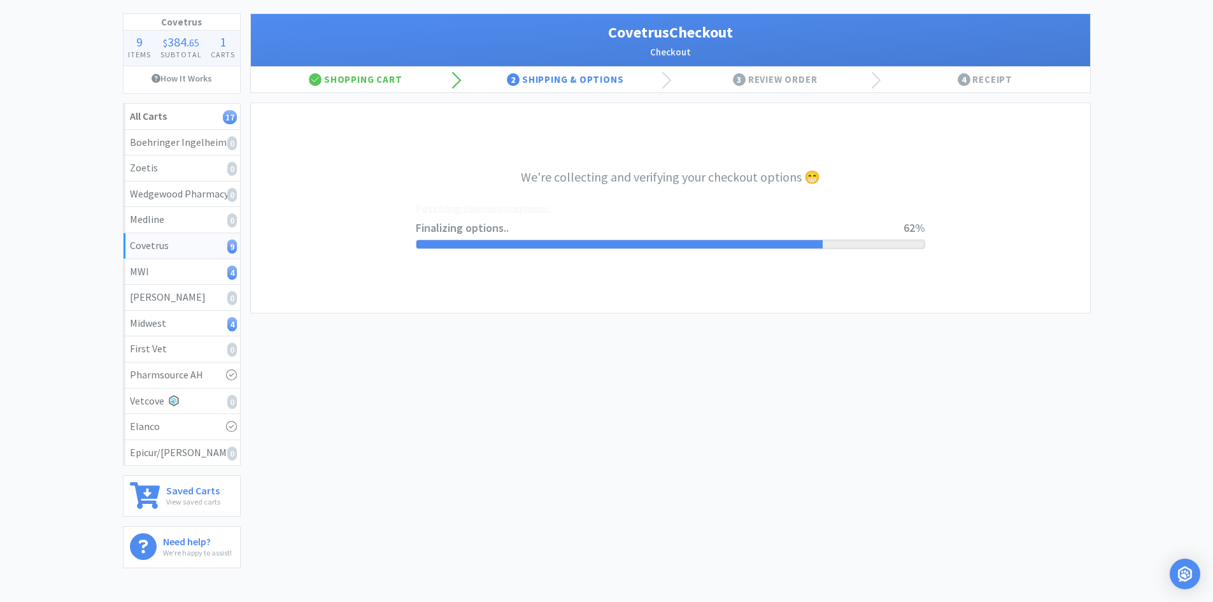
select select "ACCOUNT"
select select "cvt-standard-net"
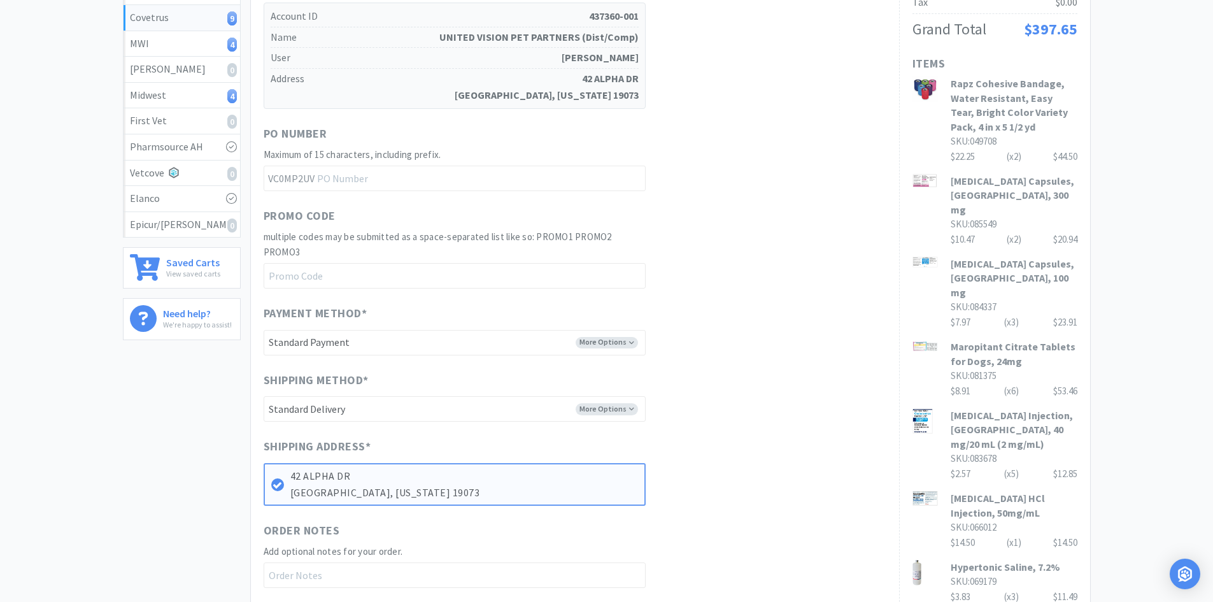
scroll to position [318, 0]
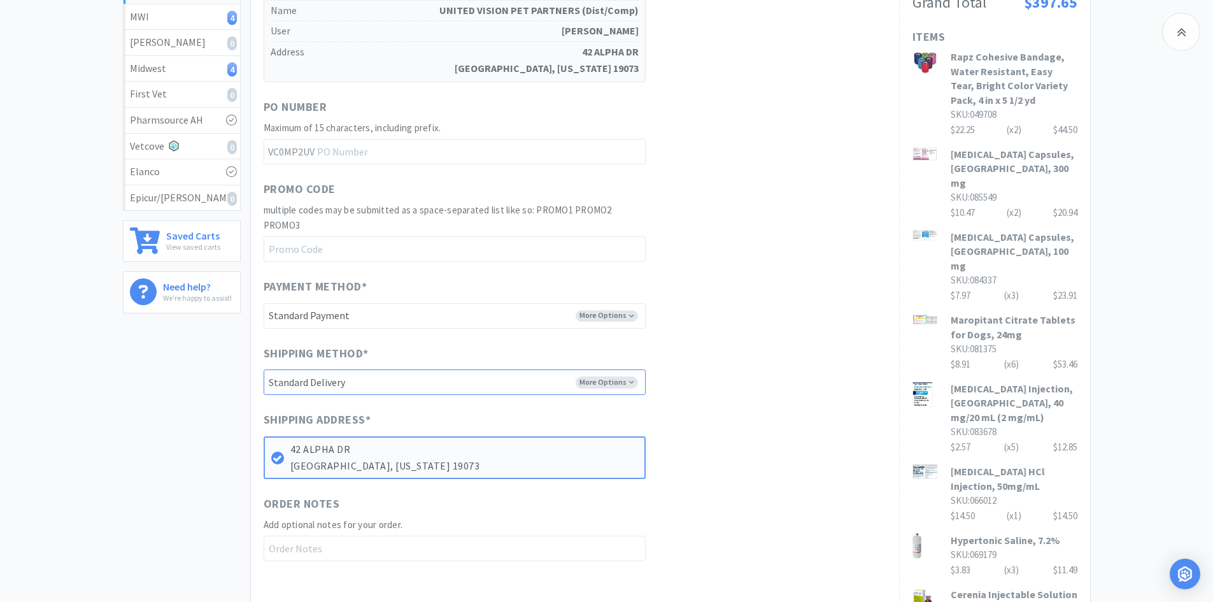
click at [586, 374] on select "-------- Standard Delivery" at bounding box center [455, 381] width 382 height 25
click at [587, 318] on select "-------- Standard Payment" at bounding box center [455, 315] width 382 height 25
click at [745, 335] on div "When you place an order on Vetcove, your order is transferred directly to Covet…" at bounding box center [575, 224] width 623 height 673
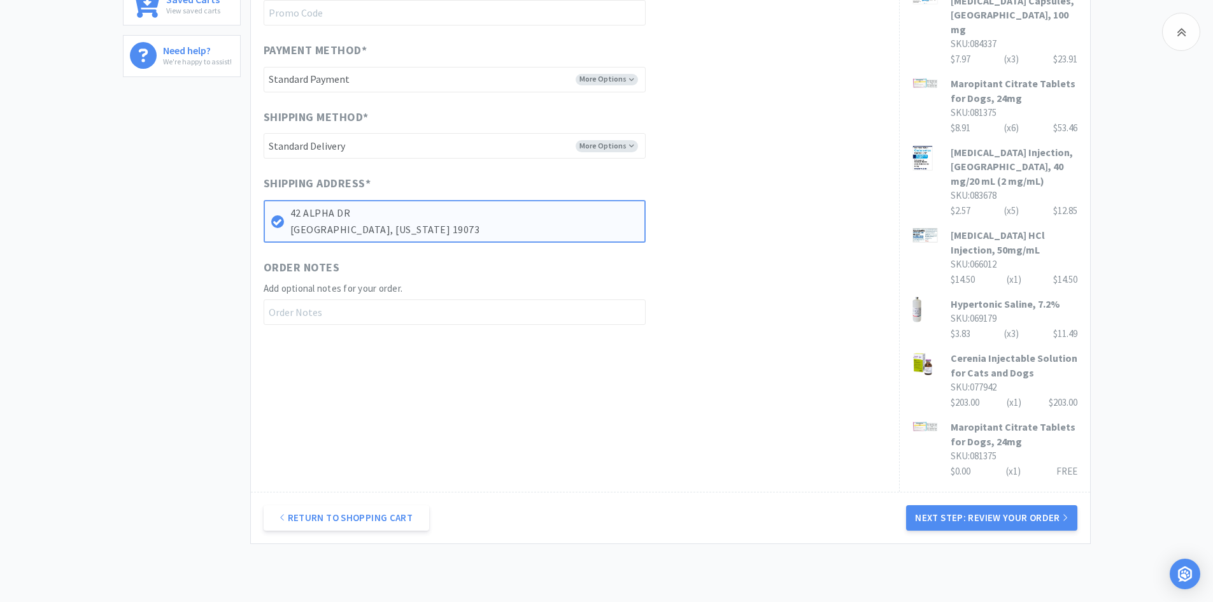
scroll to position [584, 0]
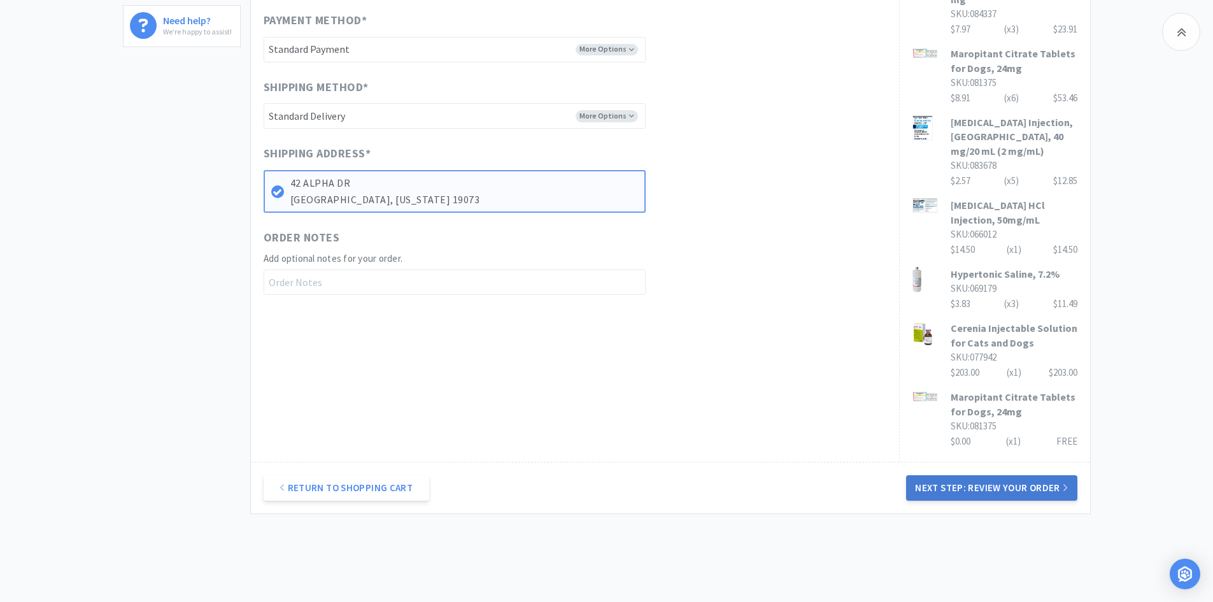
click at [939, 475] on button "Next Step: Review Your Order" at bounding box center [991, 487] width 171 height 25
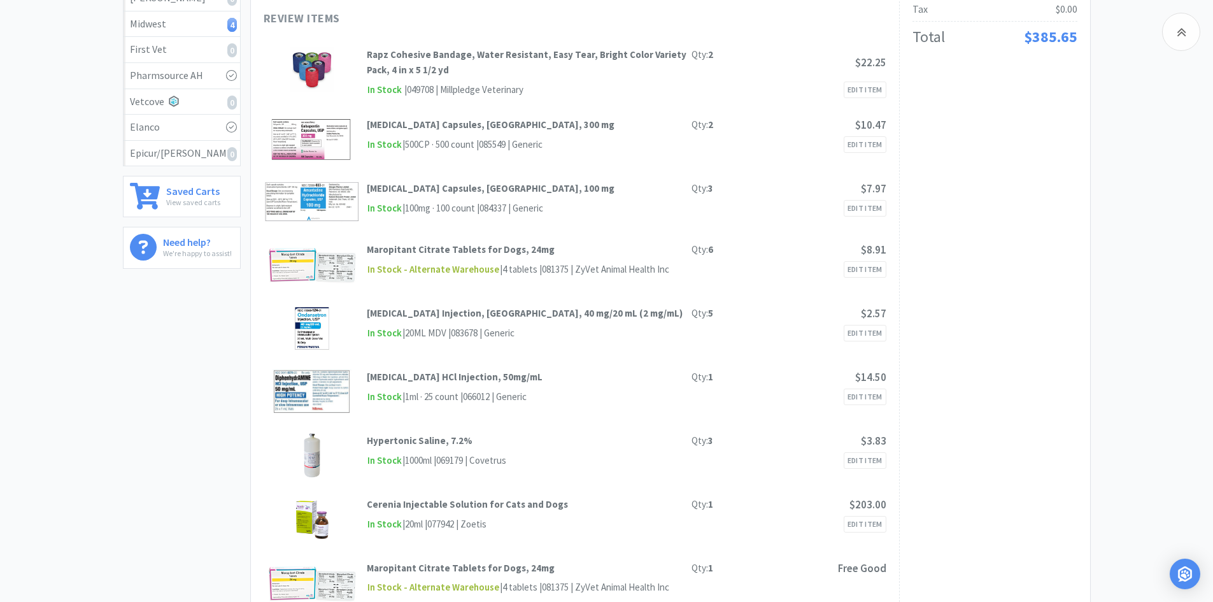
scroll to position [0, 0]
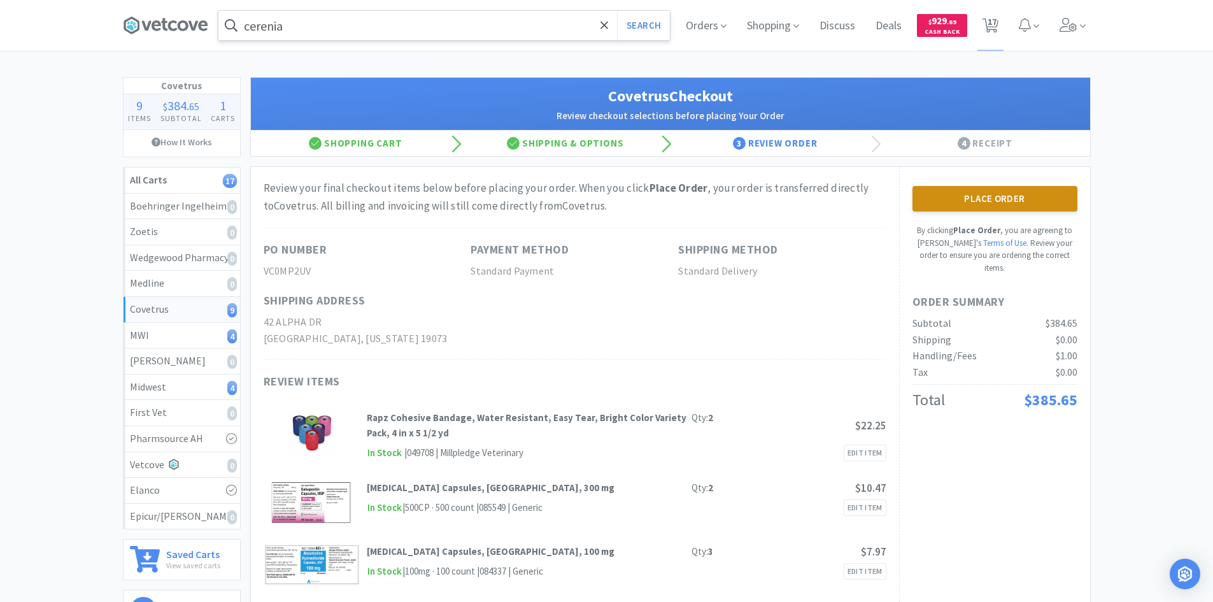
click at [934, 196] on button "Place Order" at bounding box center [994, 198] width 165 height 25
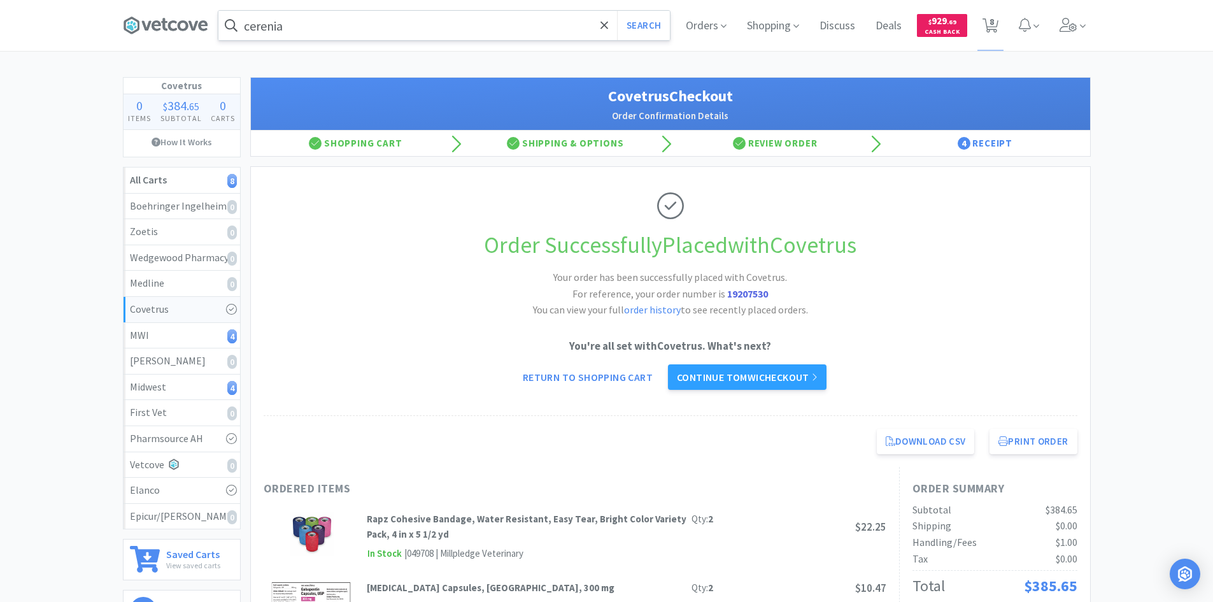
drag, startPoint x: 184, startPoint y: 329, endPoint x: 234, endPoint y: 314, distance: 52.4
click at [184, 329] on div "MWI 4" at bounding box center [182, 335] width 104 height 17
select select "1"
select select "2"
select select "1"
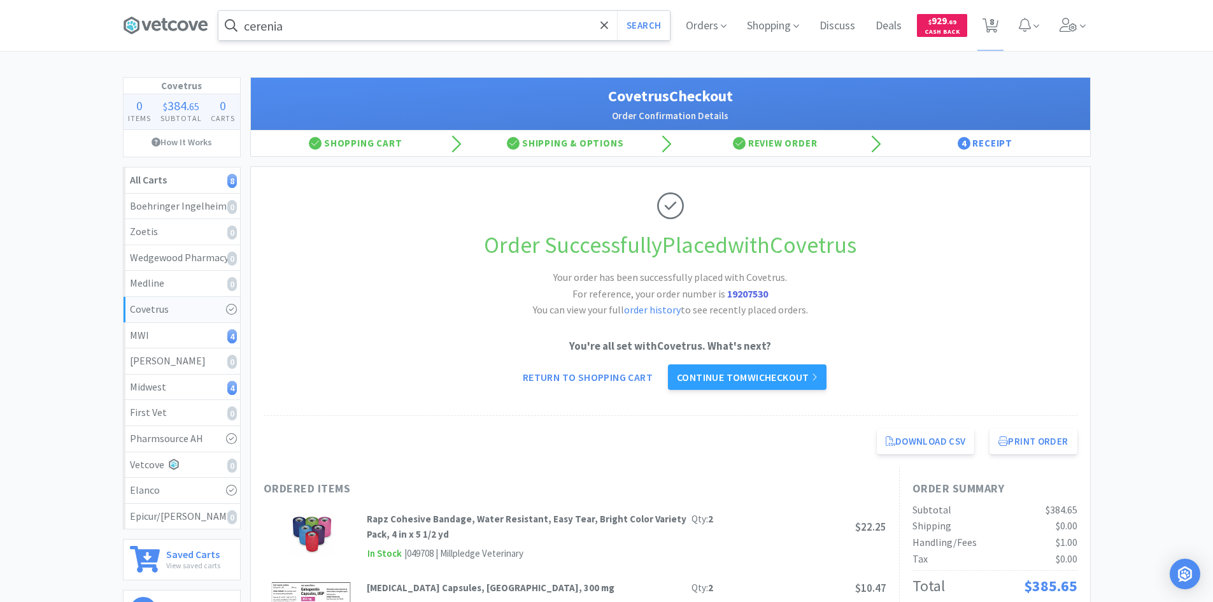
select select "2"
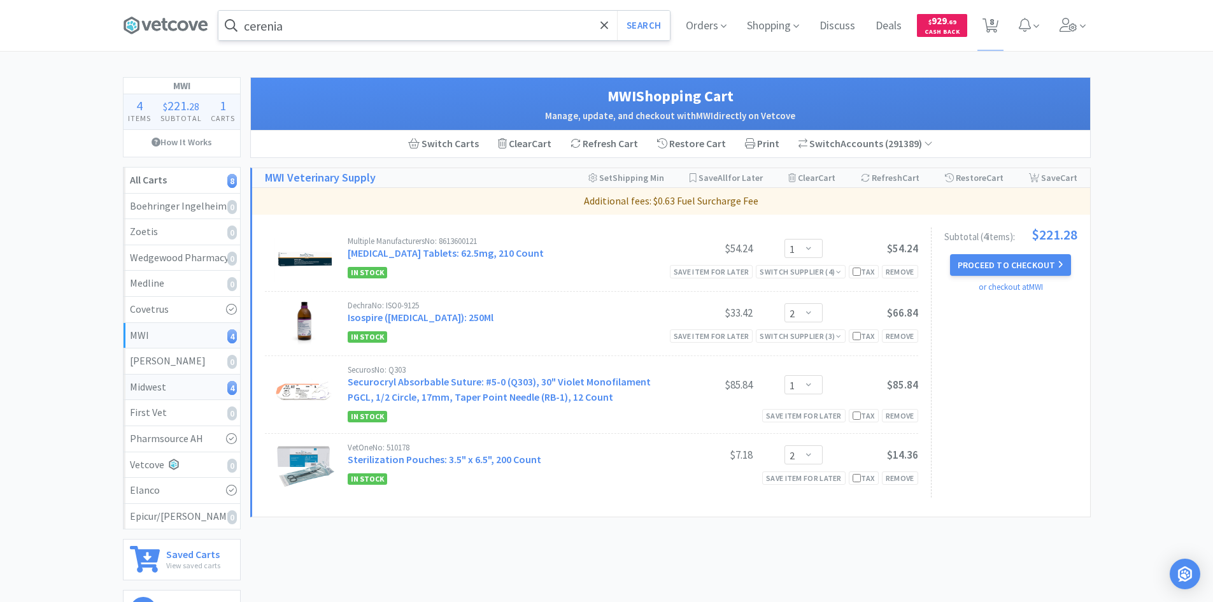
click at [176, 391] on div "Midwest 4" at bounding box center [182, 387] width 104 height 17
select select "2"
select select "1"
select select "10"
